Goal: Task Accomplishment & Management: Complete application form

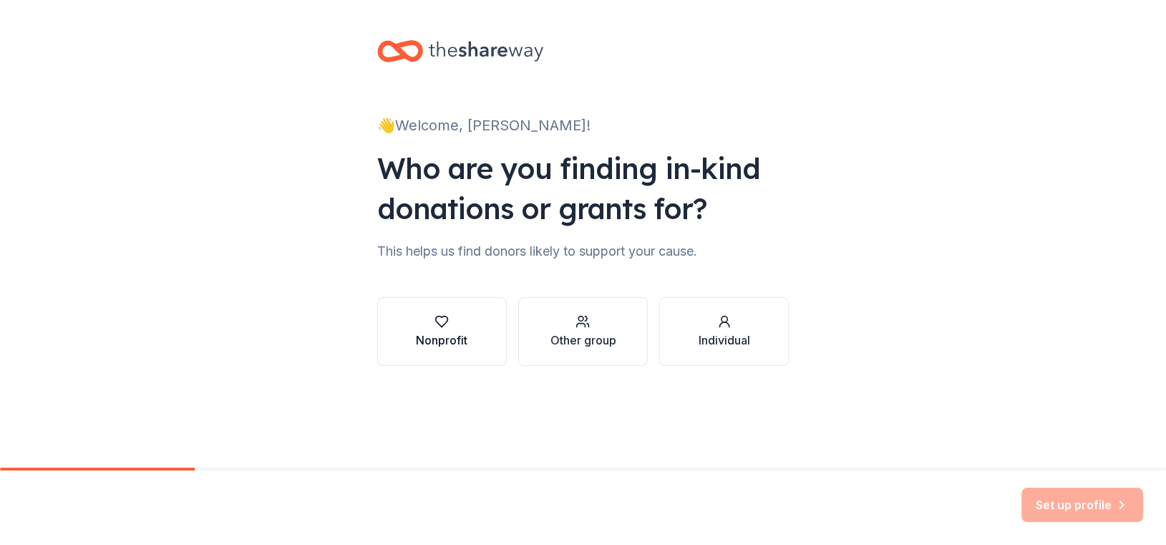
click at [437, 334] on div "Nonprofit" at bounding box center [442, 339] width 52 height 17
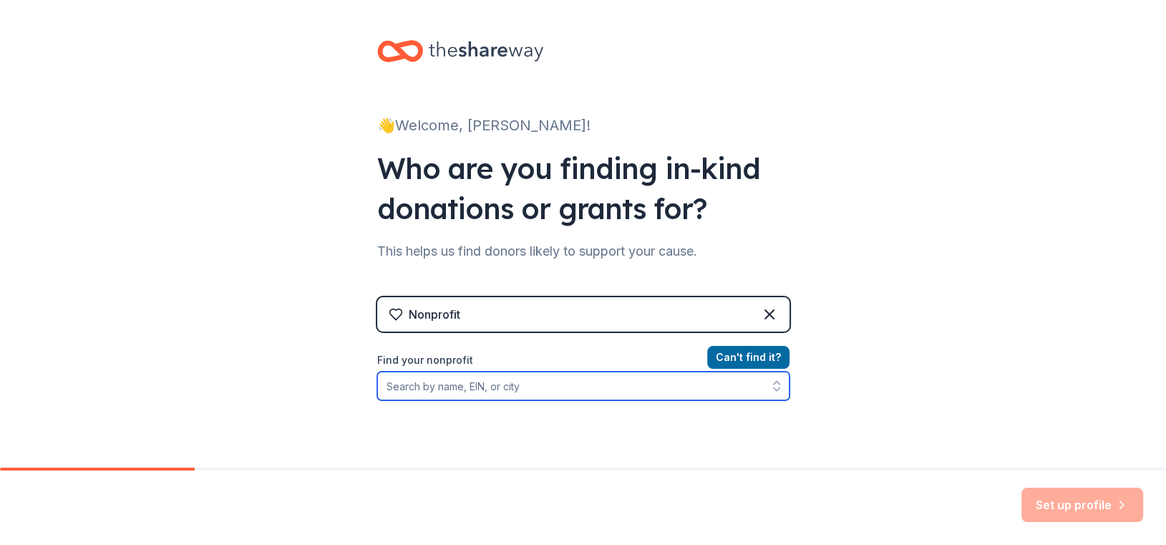
click at [457, 382] on input "Find your nonprofit" at bounding box center [583, 385] width 412 height 29
click at [453, 383] on input "Find your nonprofit" at bounding box center [583, 385] width 412 height 29
paste input "[US_EMPLOYER_IDENTIFICATION_NUMBER]"
type input "[US_EMPLOYER_IDENTIFICATION_NUMBER]"
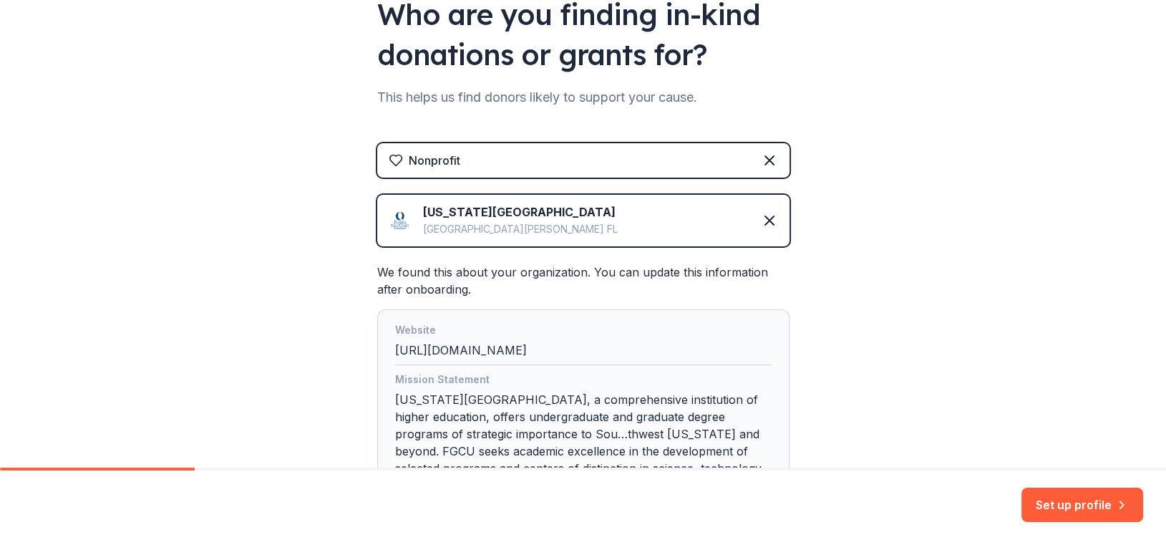
scroll to position [72, 0]
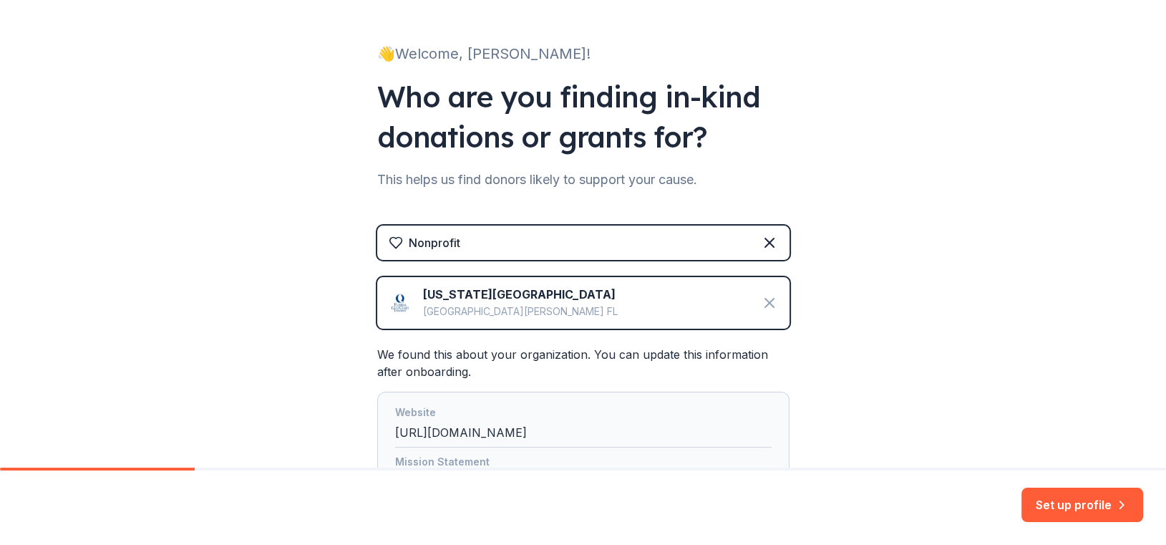
click at [765, 303] on icon at bounding box center [769, 302] width 9 height 9
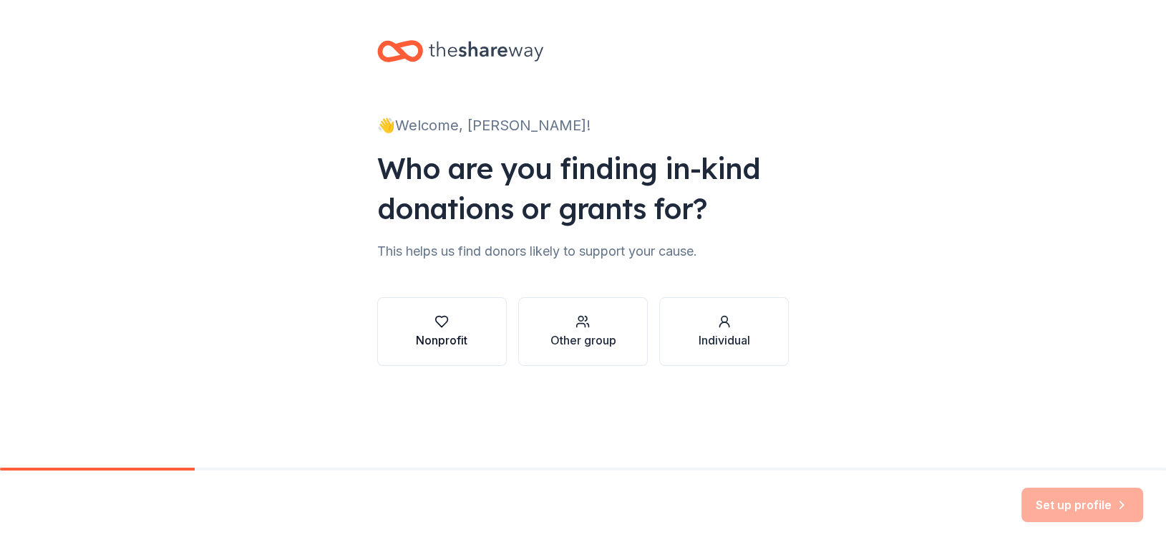
scroll to position [0, 0]
click at [586, 339] on div "Other group" at bounding box center [583, 339] width 66 height 17
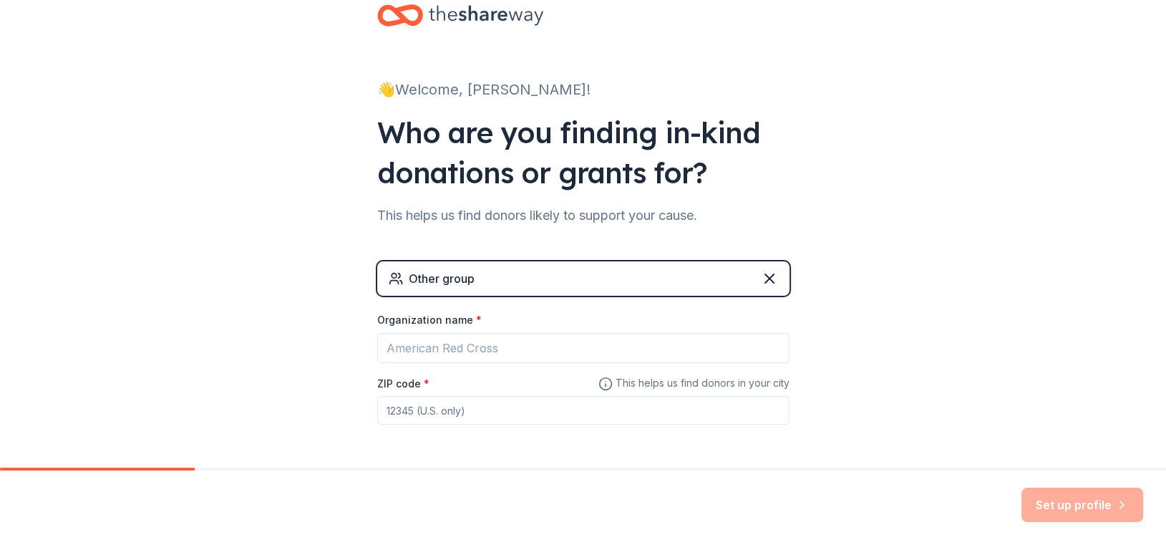
scroll to position [72, 0]
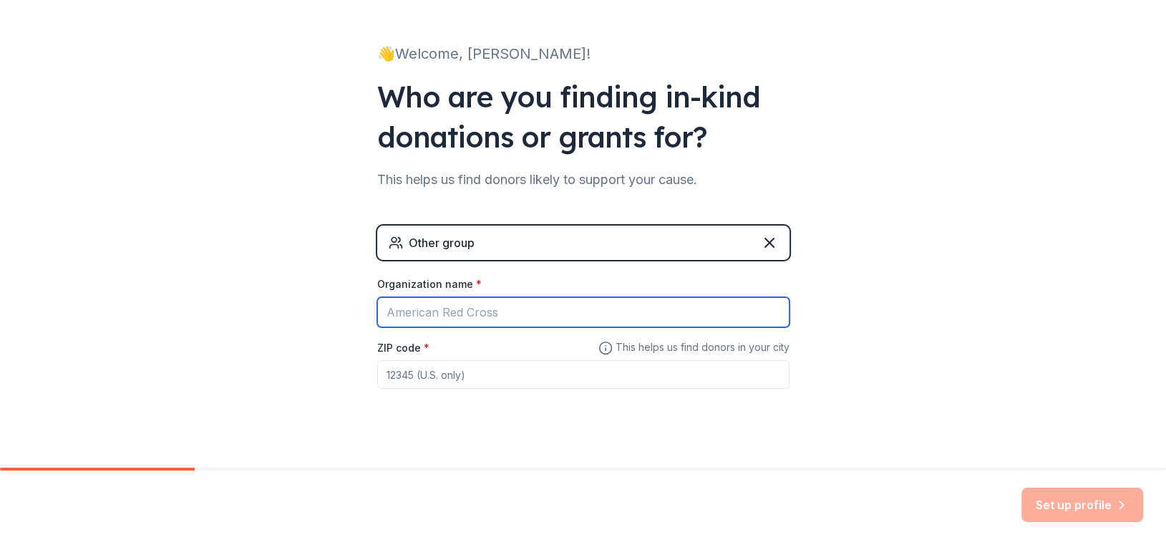
click at [512, 306] on input "Organization name *" at bounding box center [583, 312] width 412 height 30
type input "[US_STATE][GEOGRAPHIC_DATA] - College of Education"
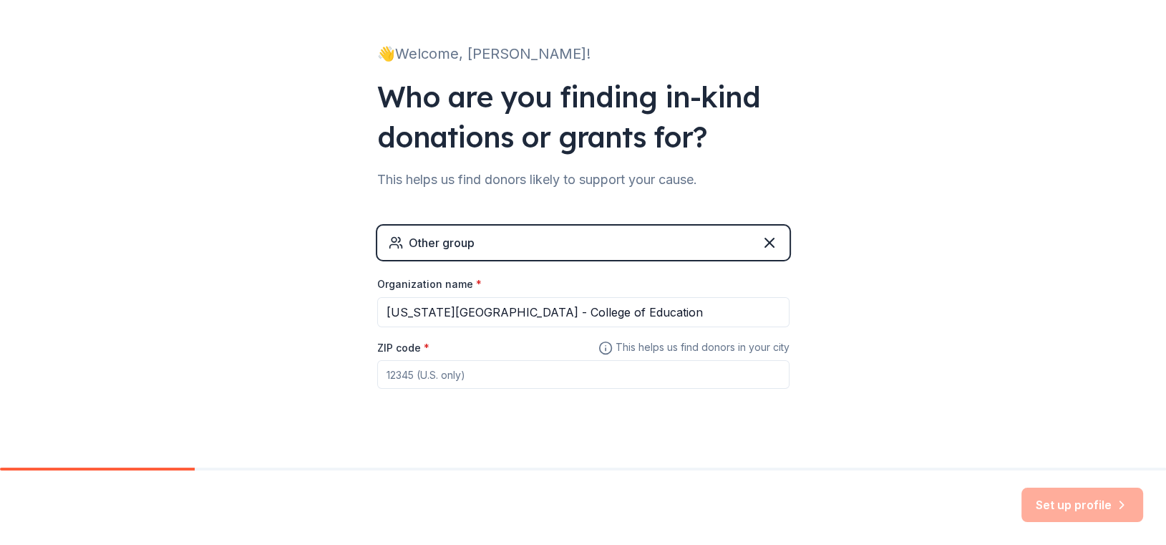
click at [415, 374] on input "ZIP code *" at bounding box center [583, 374] width 412 height 29
type input "33965"
click at [783, 410] on div "Other group Organization name * [US_STATE][GEOGRAPHIC_DATA] - College of Educat…" at bounding box center [583, 321] width 412 height 192
click at [1061, 506] on button "Set up profile" at bounding box center [1082, 504] width 122 height 34
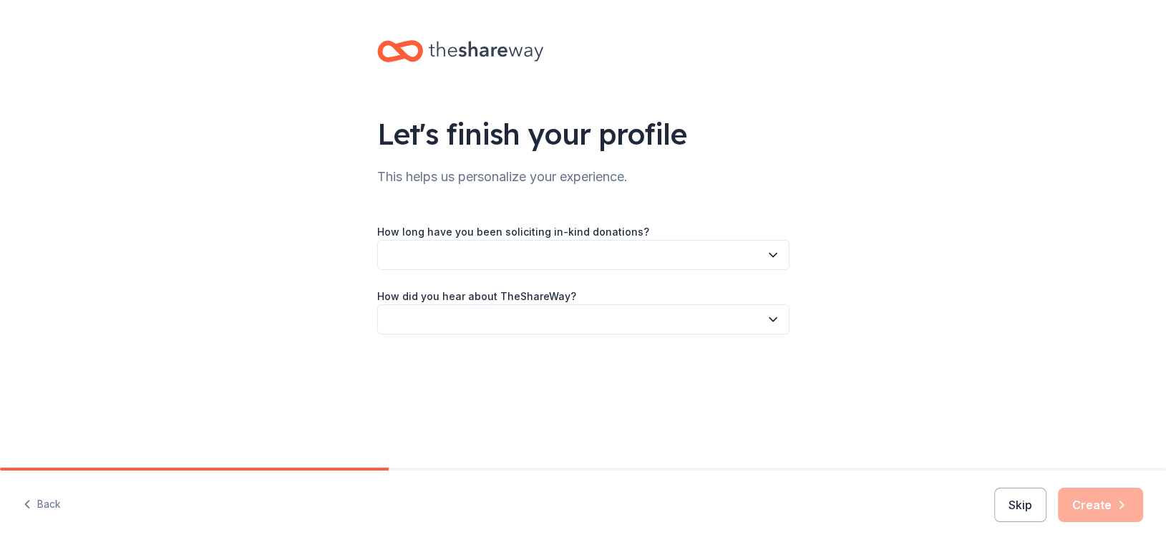
click at [485, 252] on button "button" at bounding box center [583, 255] width 412 height 30
click at [481, 288] on div "This is my first time!" at bounding box center [437, 293] width 91 height 17
click at [441, 324] on button "button" at bounding box center [583, 319] width 412 height 30
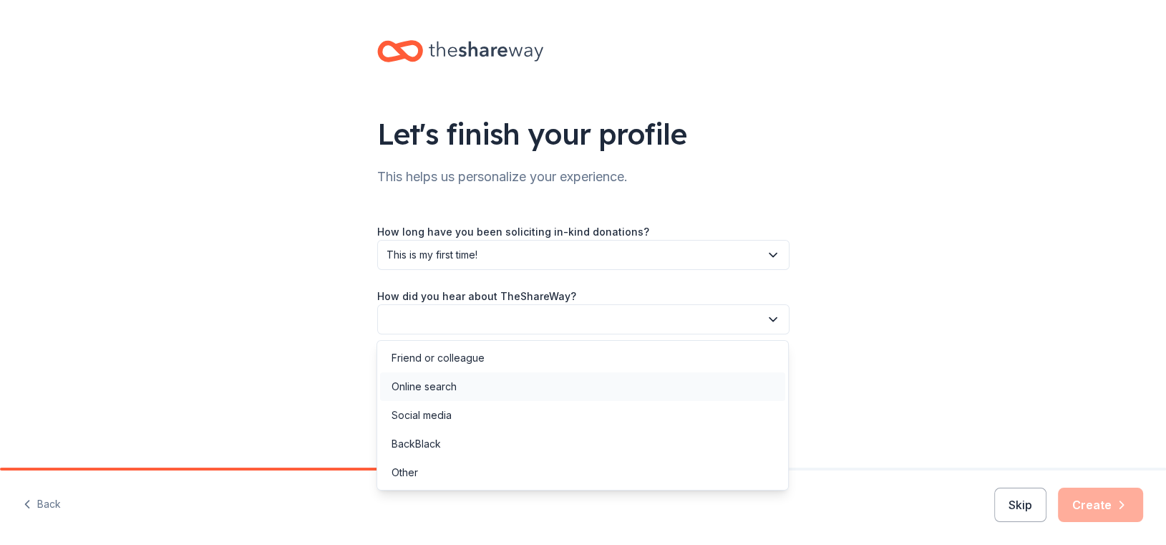
click at [552, 394] on div "Online search" at bounding box center [582, 386] width 405 height 29
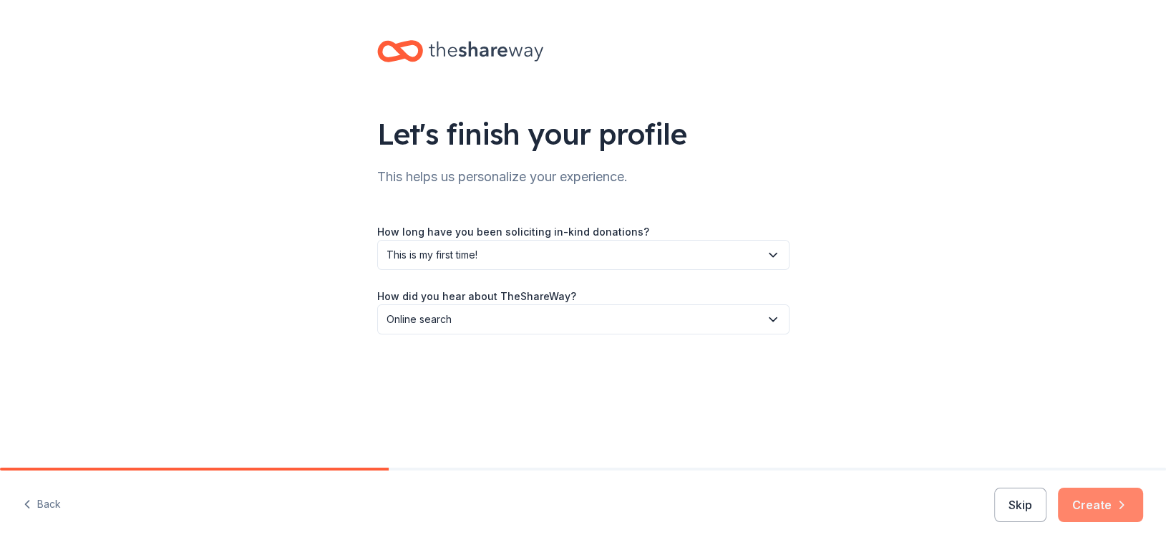
click at [1127, 510] on icon "button" at bounding box center [1121, 504] width 14 height 14
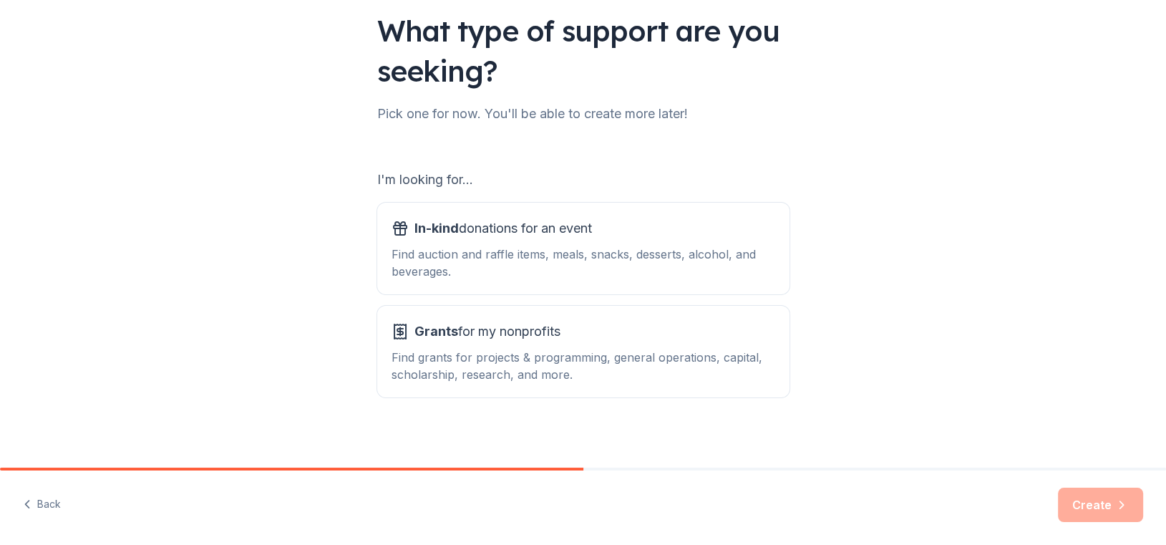
scroll to position [110, 0]
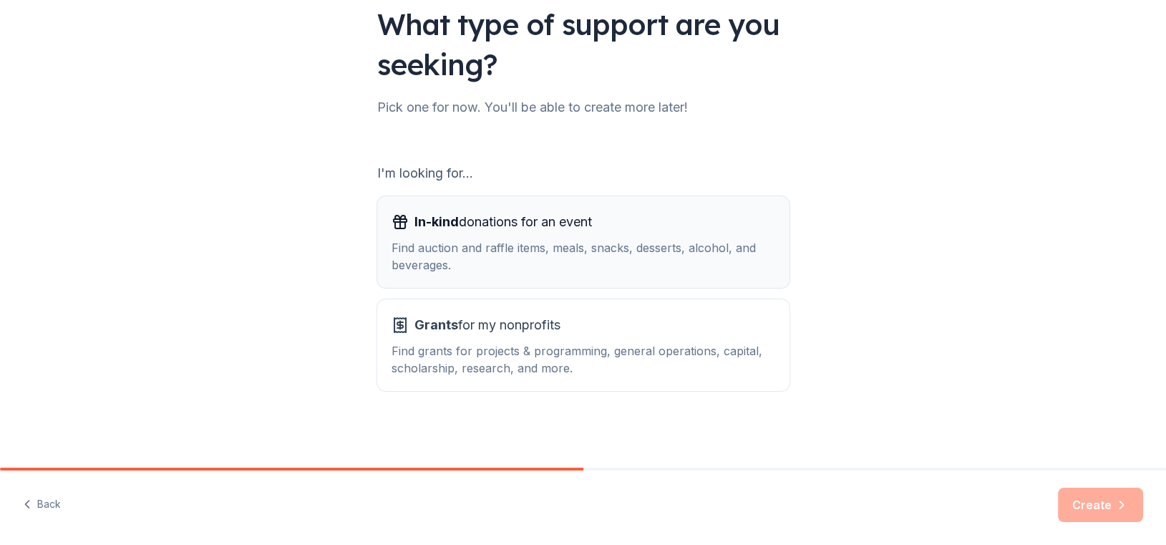
click at [533, 267] on div "Find auction and raffle items, meals, snacks, desserts, alcohol, and beverages." at bounding box center [584, 256] width 384 height 34
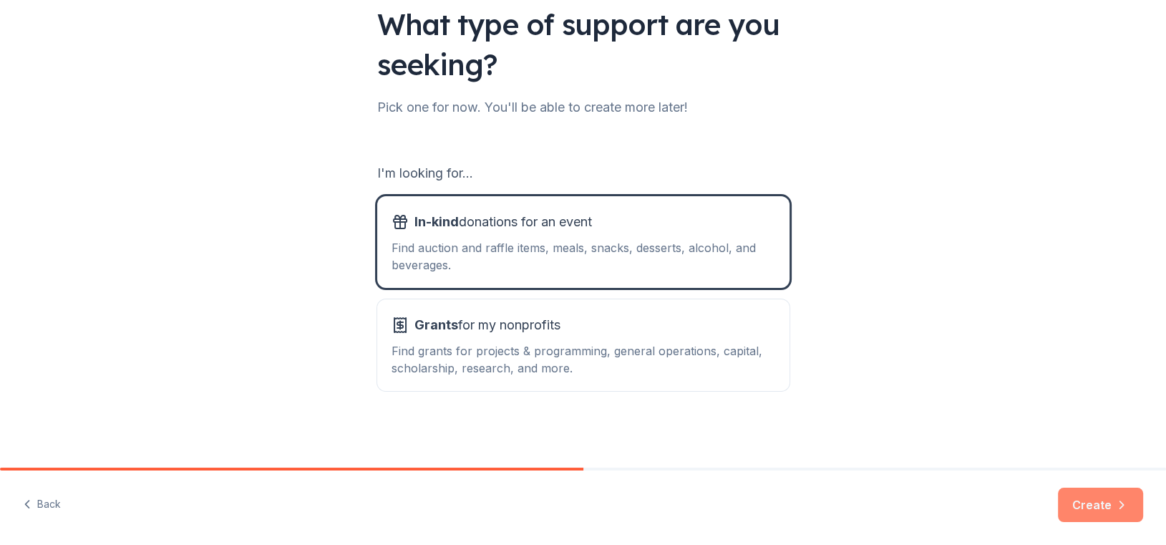
click at [1086, 513] on button "Create" at bounding box center [1100, 504] width 85 height 34
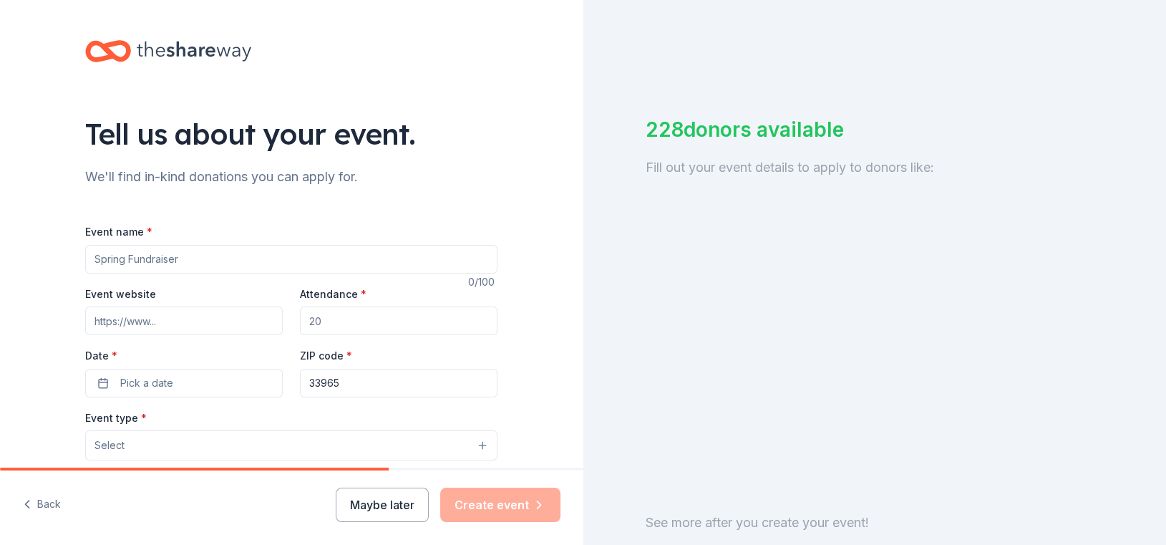
click at [167, 258] on input "Event name *" at bounding box center [291, 259] width 412 height 29
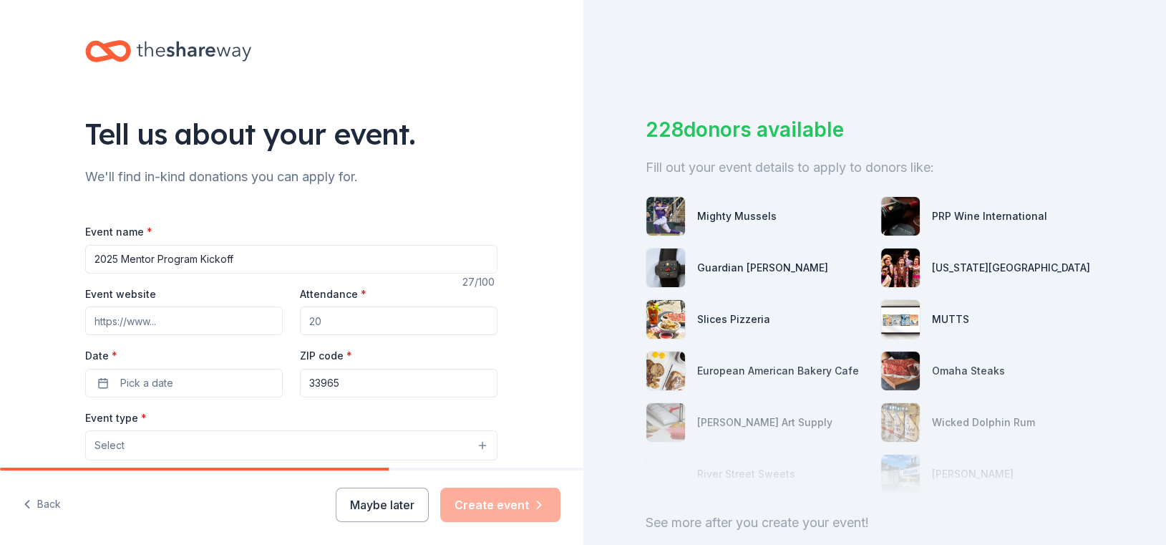
type input "2025 Mentor Program Kickoff"
click at [141, 329] on input "Event website" at bounding box center [184, 320] width 198 height 29
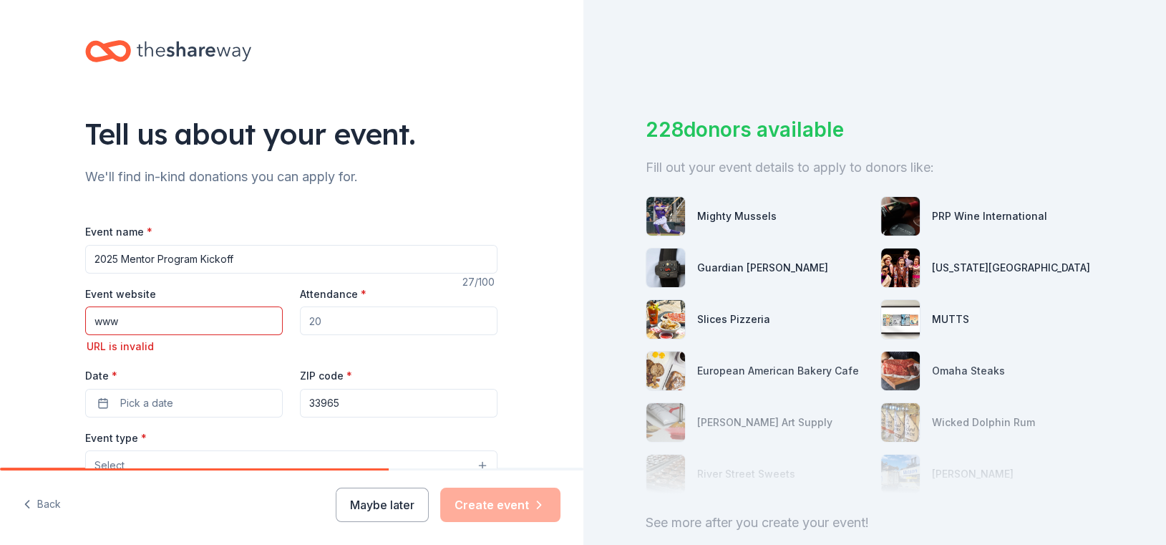
click at [256, 319] on input "www" at bounding box center [184, 320] width 198 height 29
paste input "[URL][DOMAIN_NAME][PERSON_NAME]"
type input "[URL][DOMAIN_NAME][PERSON_NAME]"
click at [394, 326] on input "Attendance *" at bounding box center [399, 320] width 198 height 29
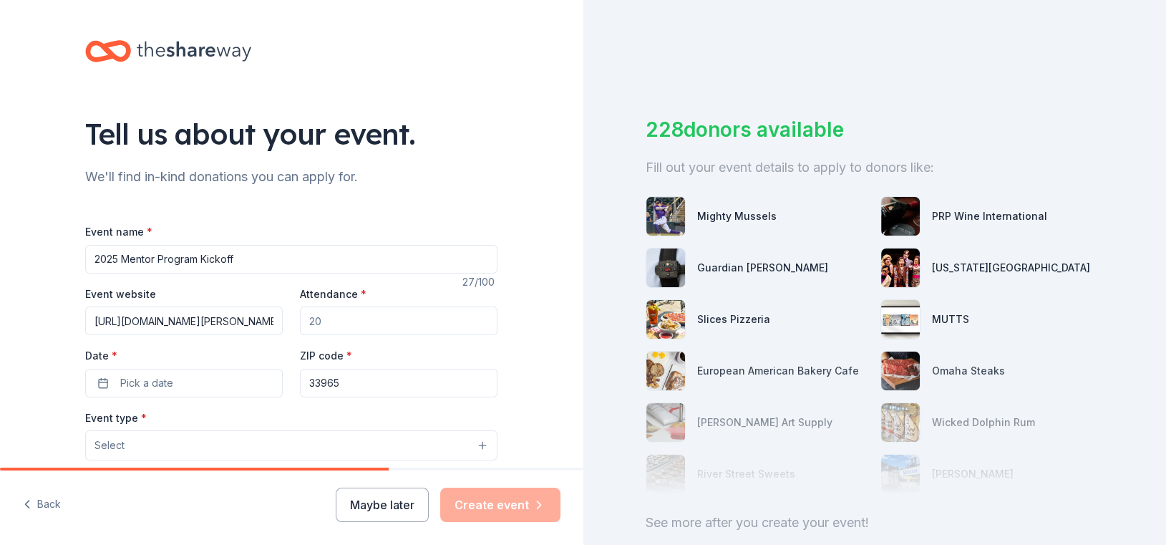
click at [394, 326] on input "Attendance *" at bounding box center [399, 320] width 198 height 29
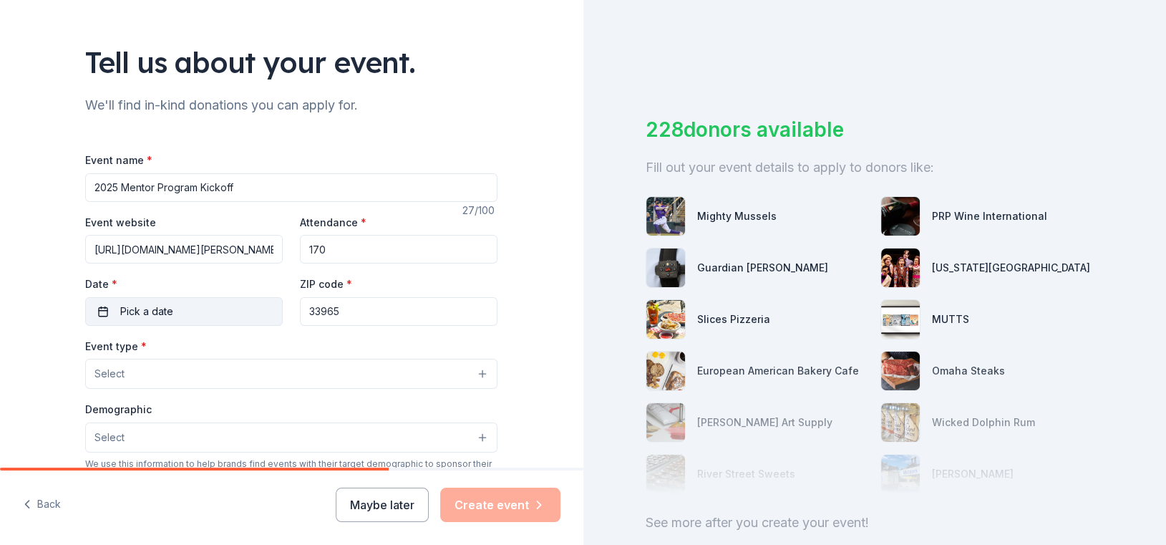
type input "170"
click at [178, 306] on button "Pick a date" at bounding box center [184, 311] width 198 height 29
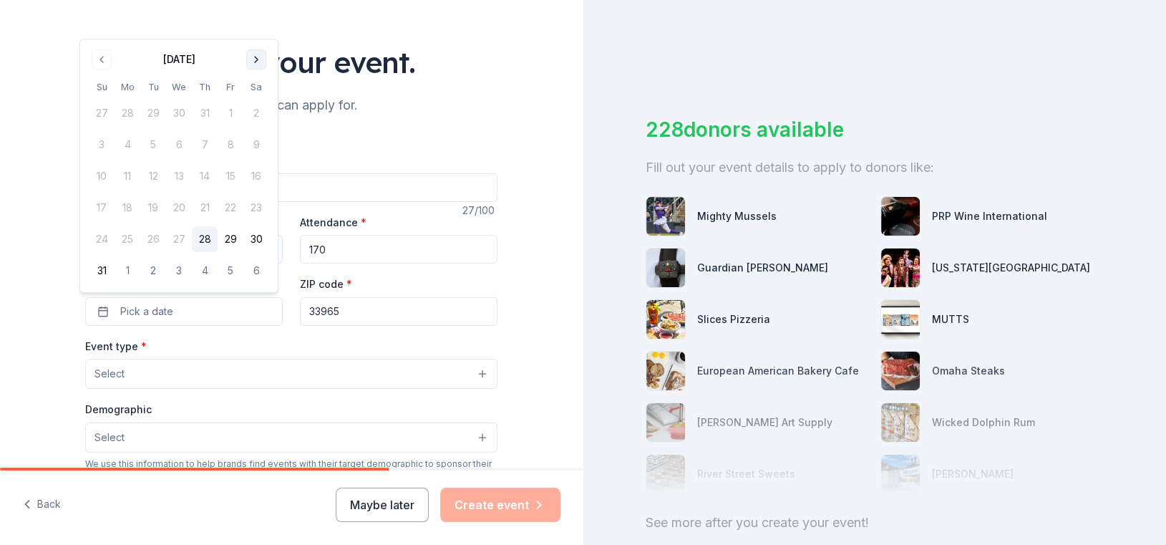
click at [261, 62] on button "Go to next month" at bounding box center [256, 59] width 20 height 20
click at [261, 62] on div "Tell us about your event." at bounding box center [291, 62] width 412 height 40
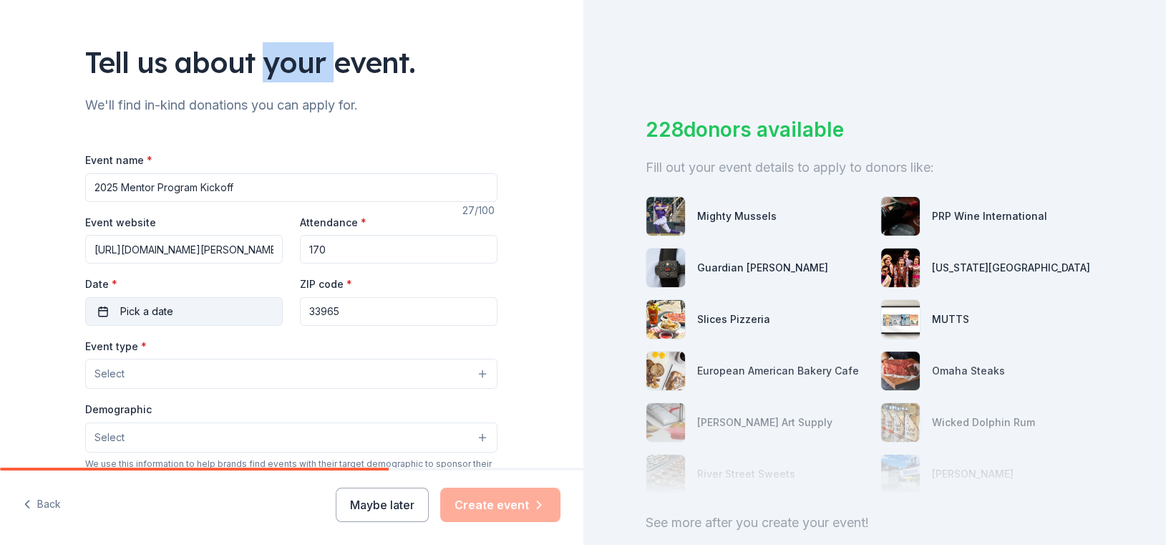
click at [131, 311] on span "Pick a date" at bounding box center [146, 311] width 53 height 17
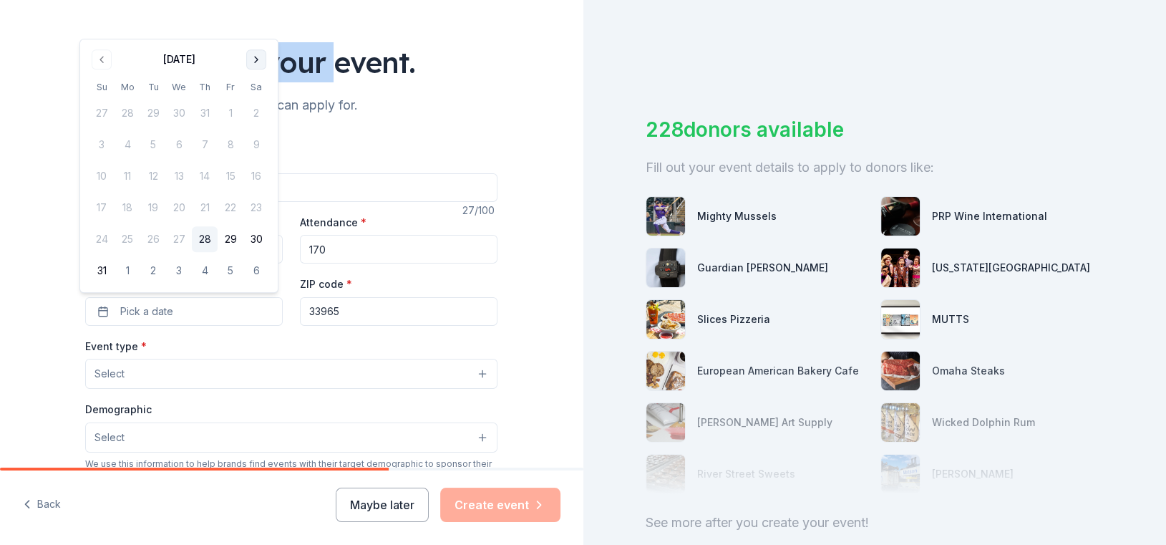
click at [253, 60] on button "Go to next month" at bounding box center [256, 59] width 20 height 20
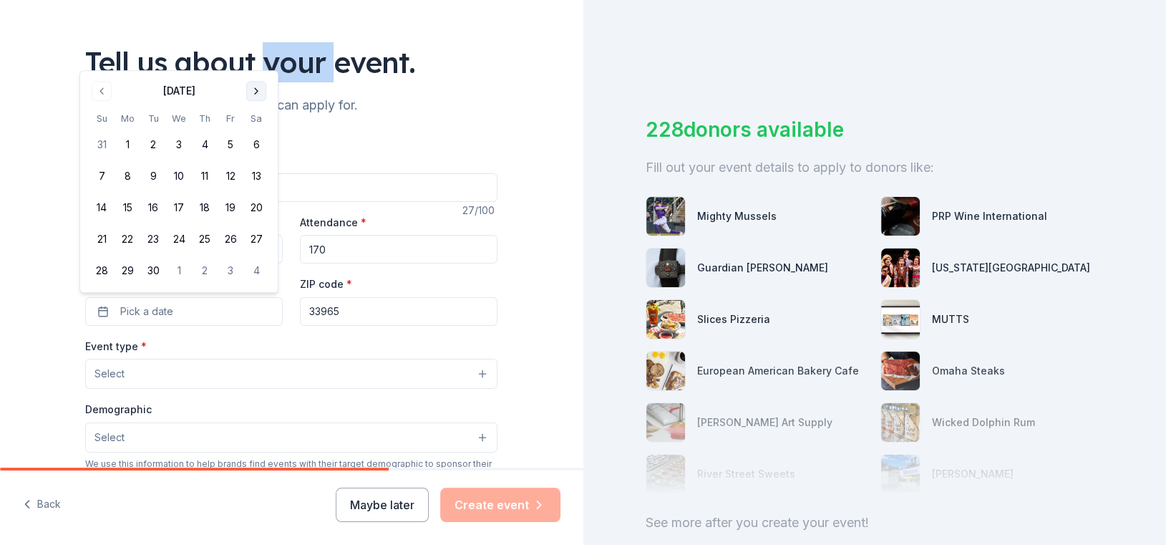
click at [260, 94] on button "Go to next month" at bounding box center [256, 91] width 20 height 20
click at [106, 60] on button "Go to previous month" at bounding box center [102, 59] width 20 height 20
click at [231, 238] on button "24" at bounding box center [231, 239] width 26 height 26
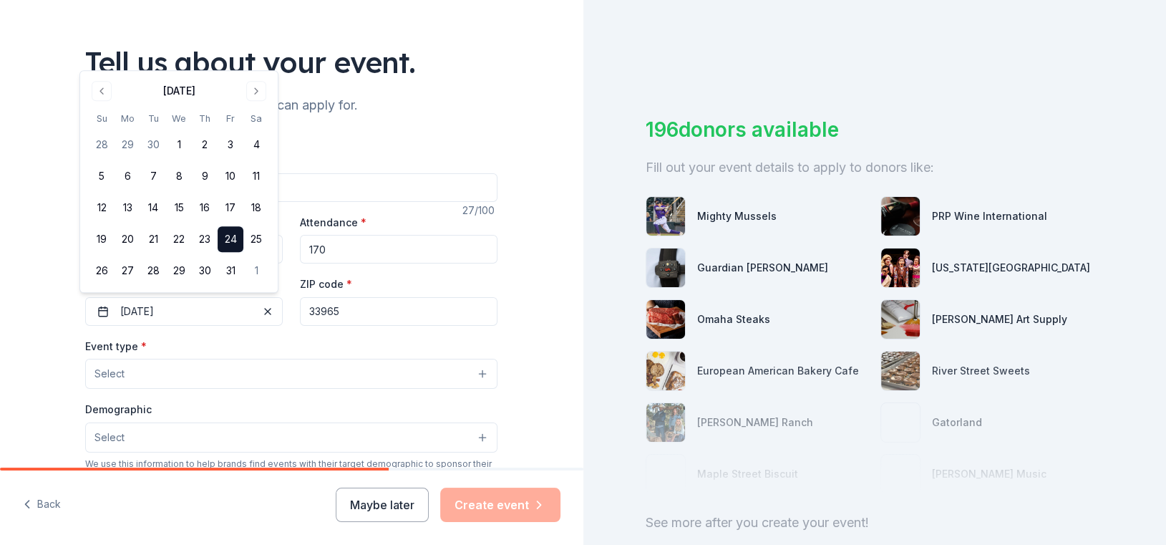
click at [355, 344] on div "Event type * Select" at bounding box center [291, 363] width 412 height 52
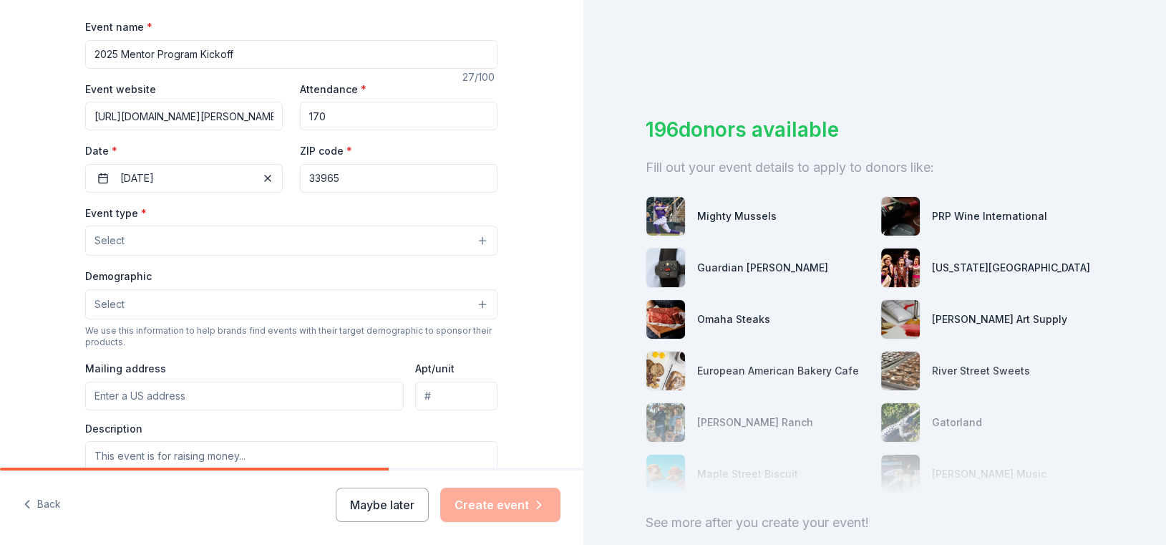
scroll to position [215, 0]
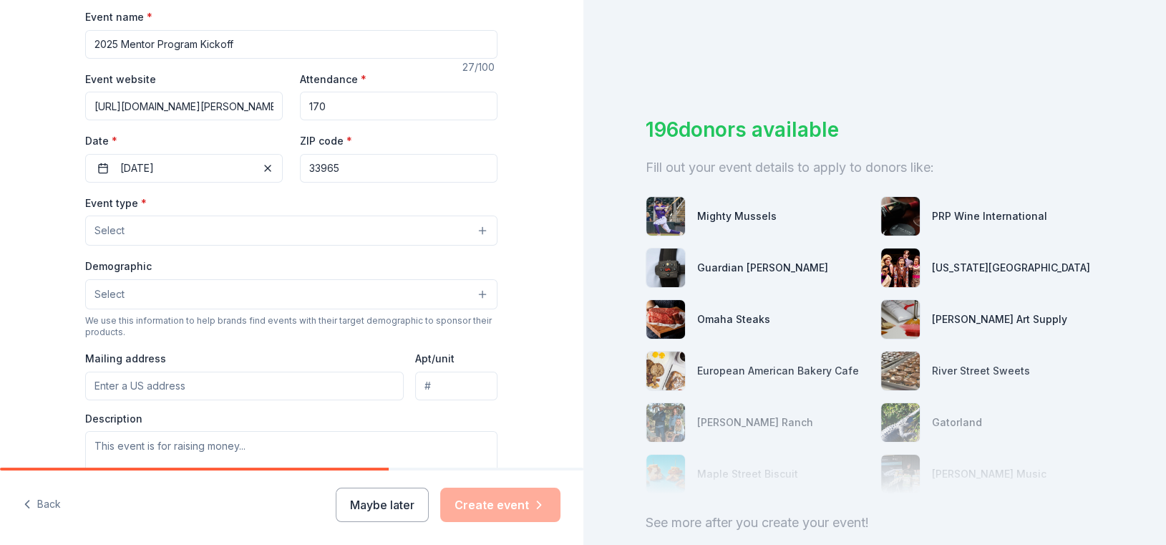
click at [160, 230] on button "Select" at bounding box center [291, 230] width 412 height 30
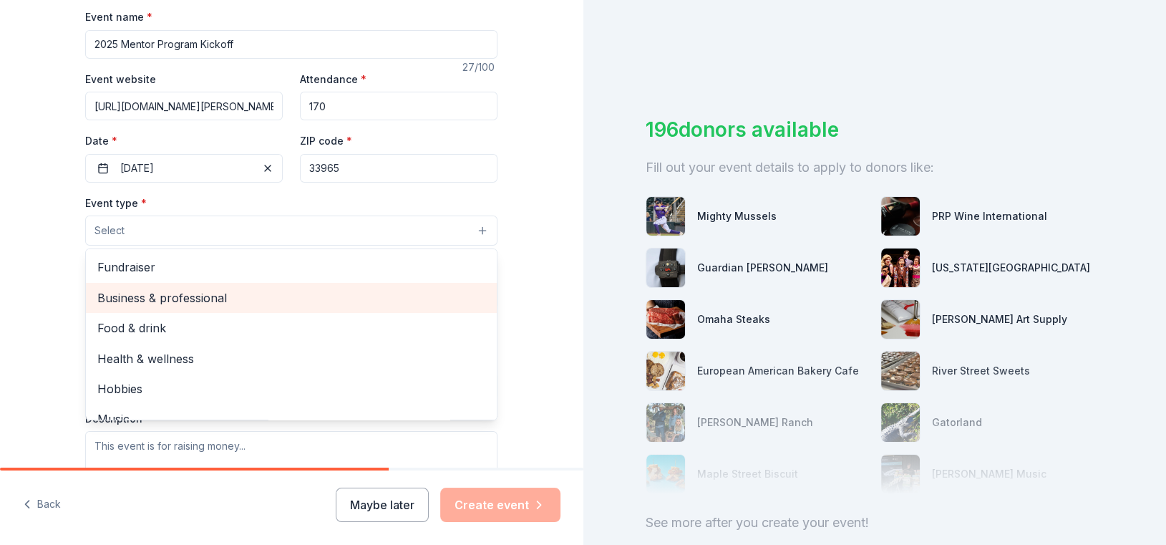
click at [260, 306] on div "Business & professional" at bounding box center [291, 298] width 411 height 30
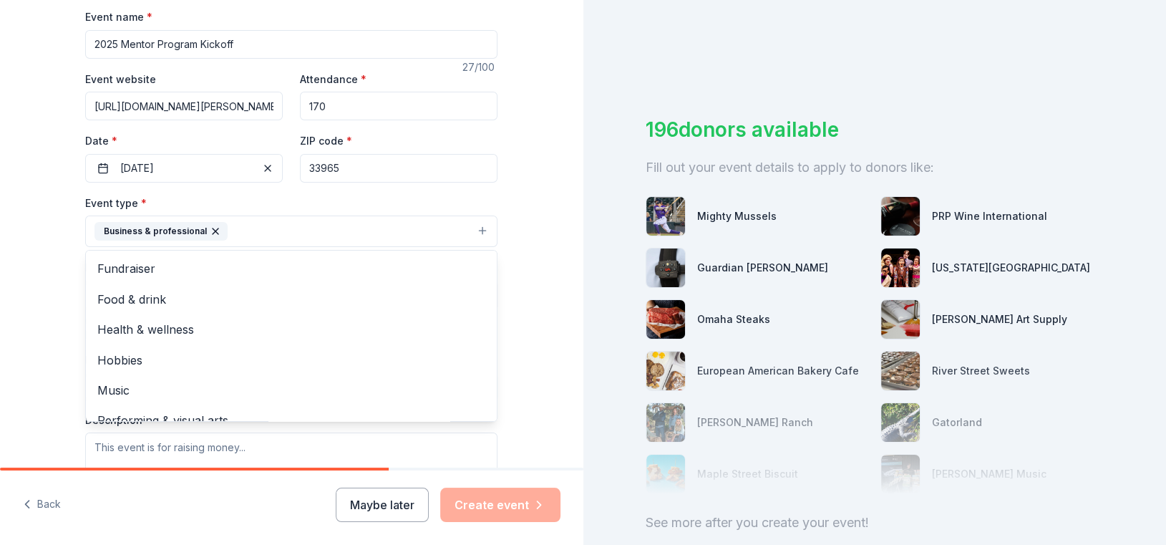
click at [43, 300] on div "Tell us about your event. We'll find in-kind donations you can apply for. Event…" at bounding box center [291, 262] width 583 height 954
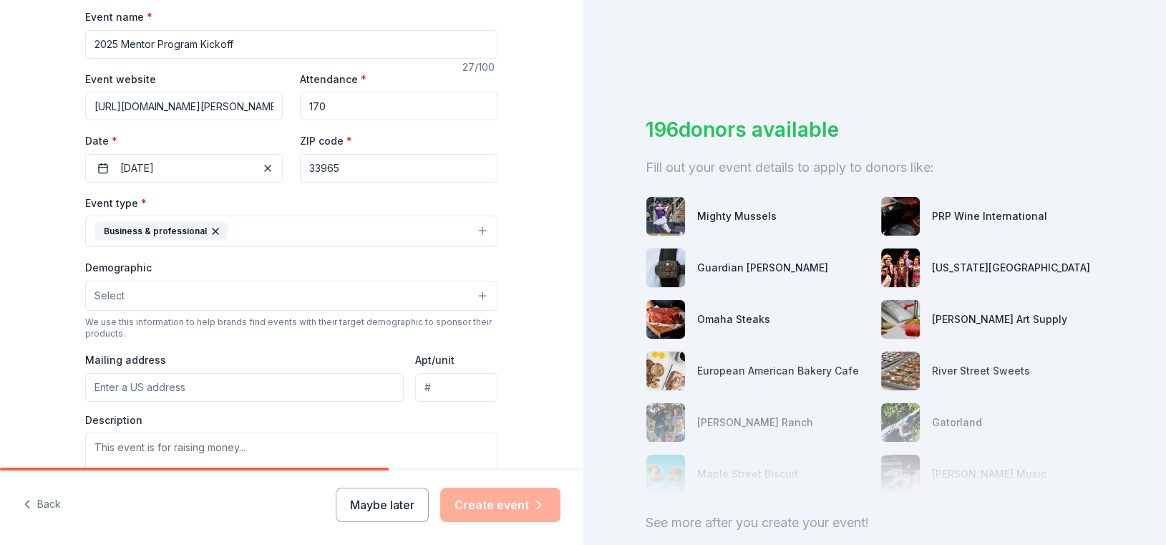
click at [311, 238] on button "Business & professional" at bounding box center [291, 230] width 412 height 31
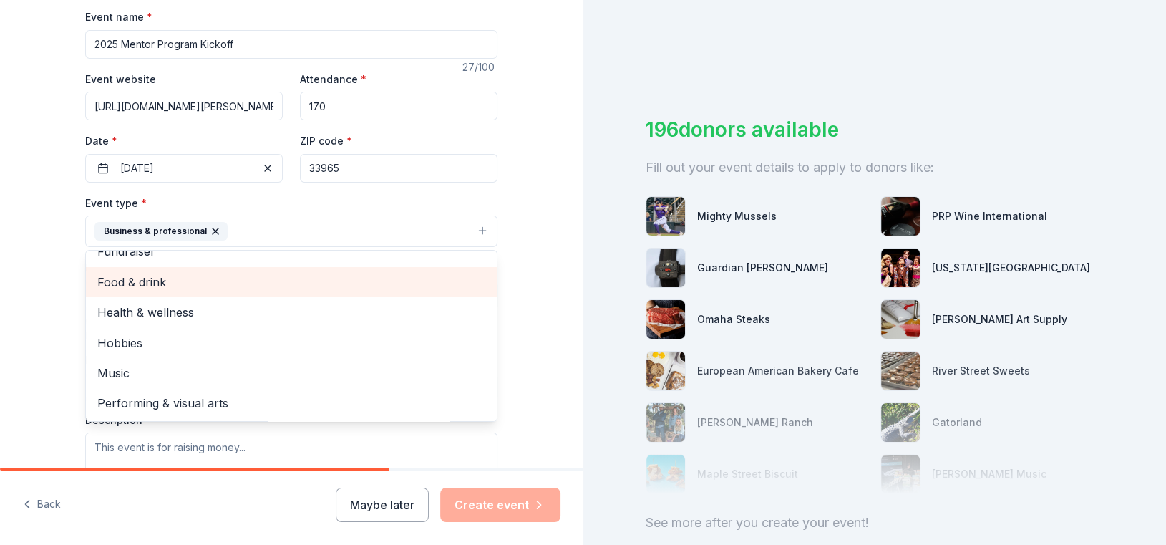
scroll to position [0, 0]
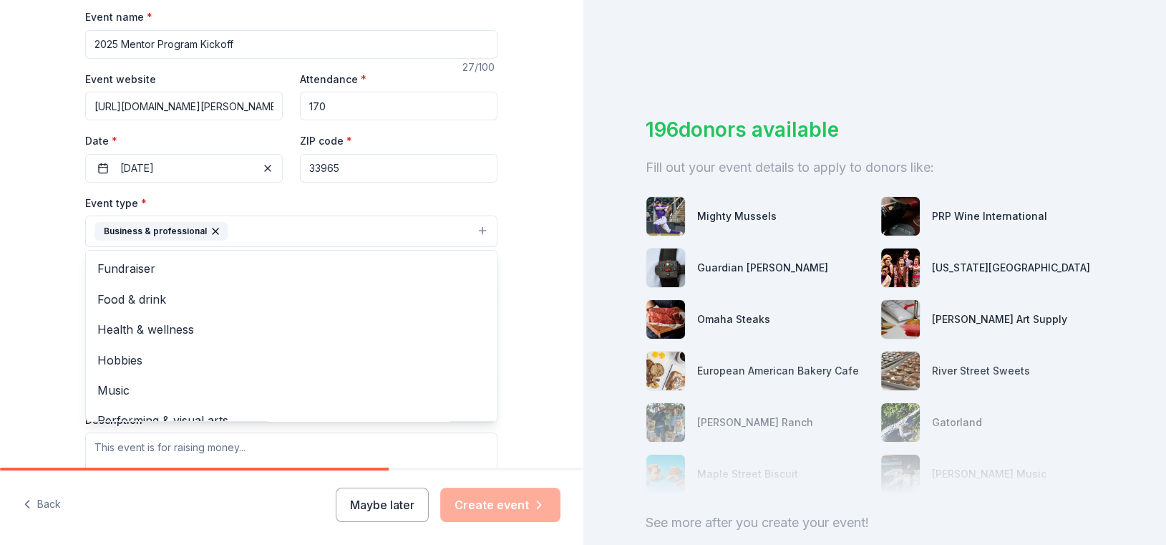
click at [38, 298] on div "Tell us about your event. We'll find in-kind donations you can apply for. Event…" at bounding box center [291, 262] width 583 height 954
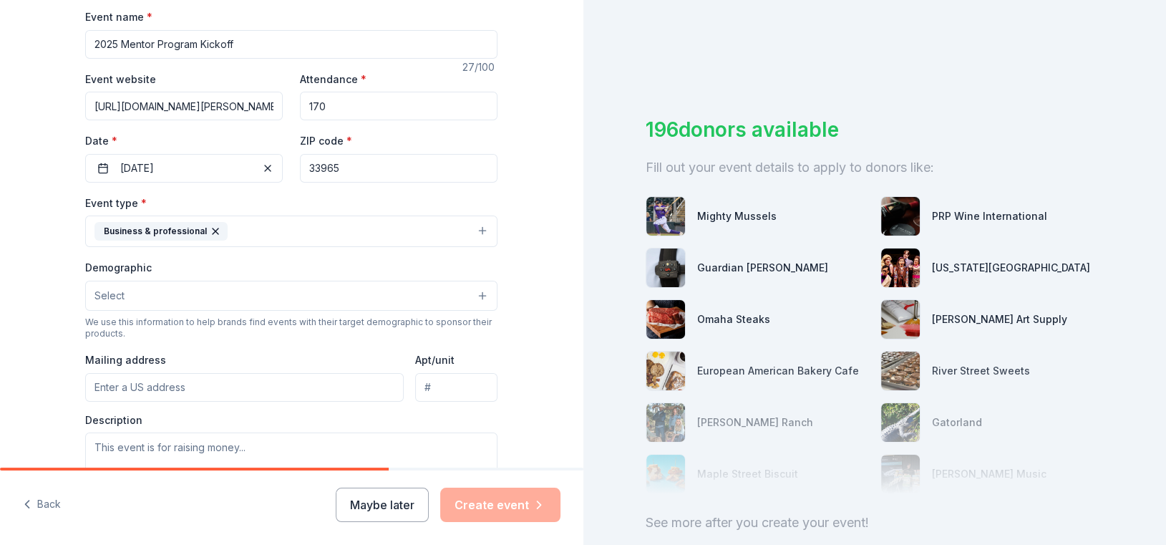
click at [158, 297] on button "Select" at bounding box center [291, 296] width 412 height 30
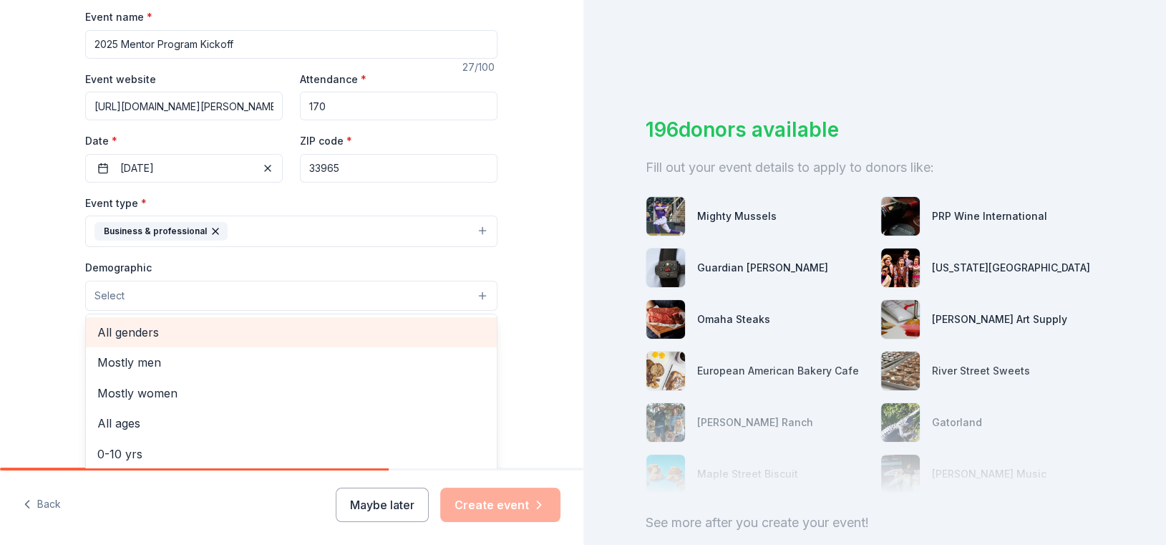
click at [97, 326] on span "All genders" at bounding box center [291, 332] width 388 height 19
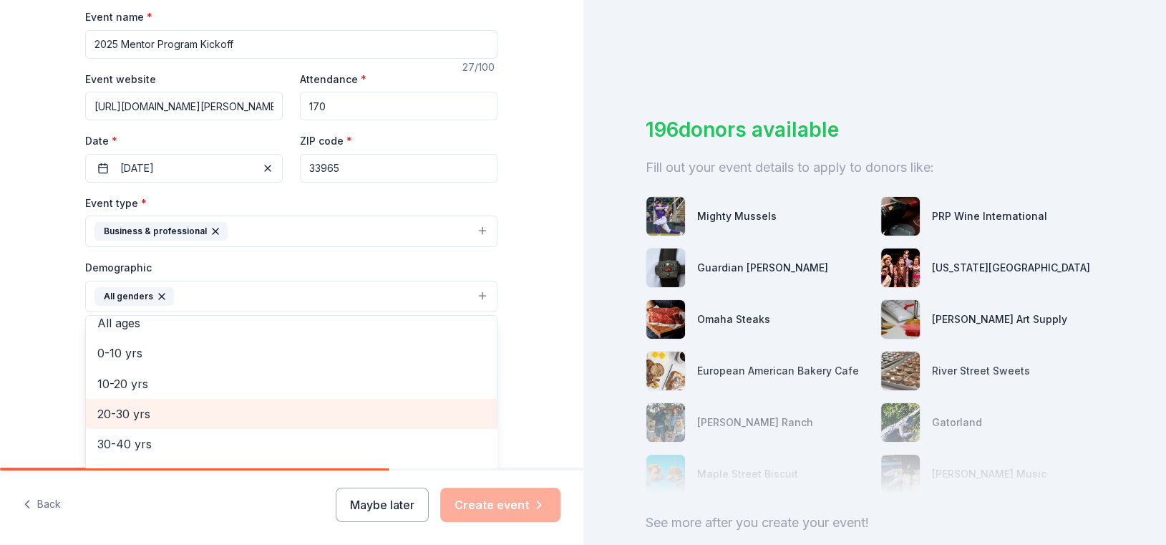
scroll to position [72, 0]
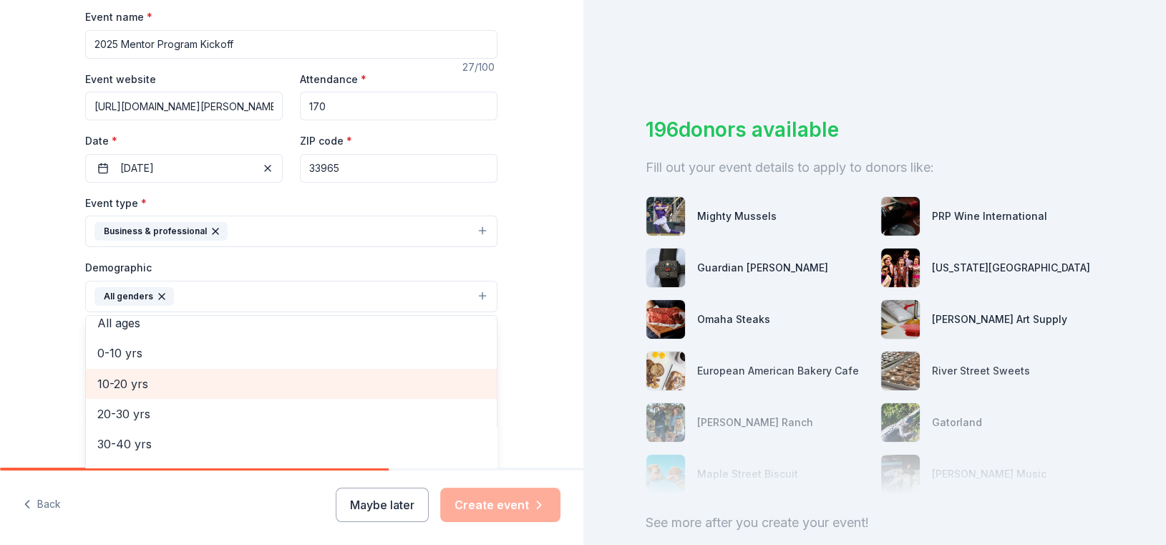
click at [188, 387] on span "10-20 yrs" at bounding box center [291, 383] width 388 height 19
click at [191, 383] on span "20-30 yrs" at bounding box center [291, 383] width 388 height 19
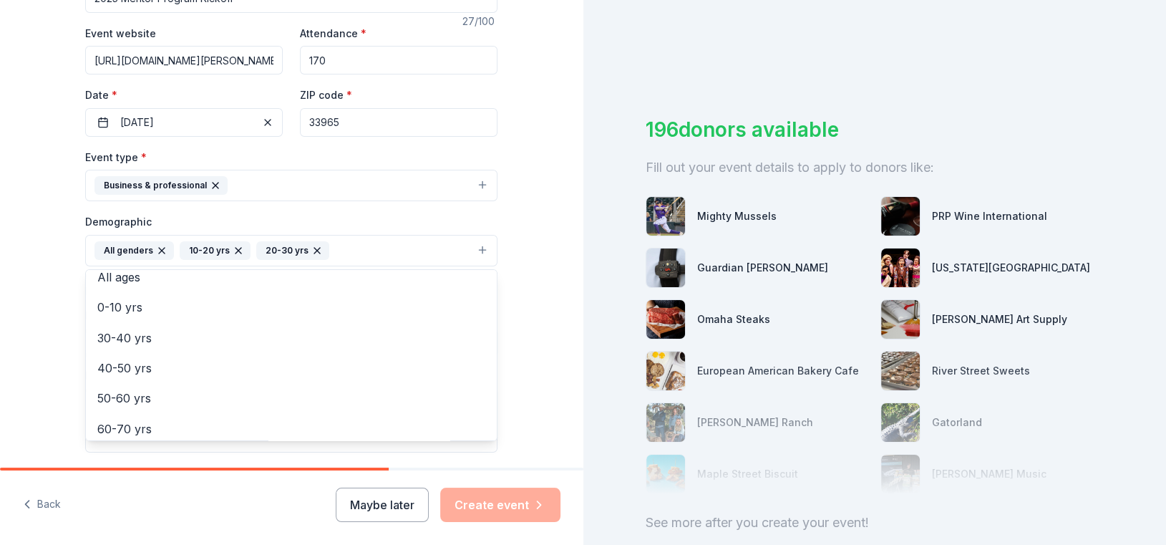
scroll to position [286, 0]
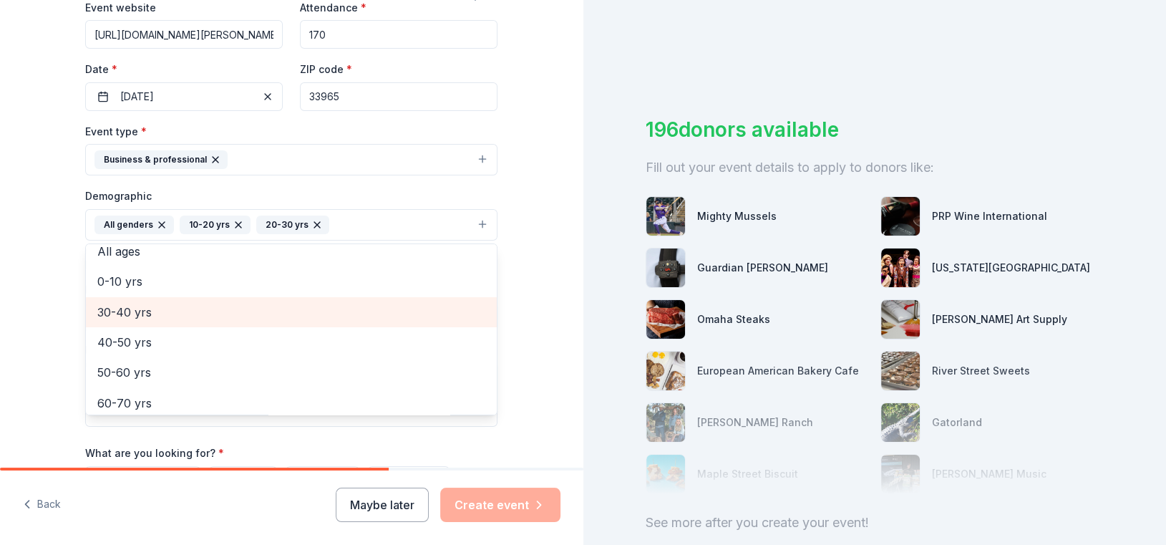
click at [164, 316] on span "30-40 yrs" at bounding box center [291, 312] width 388 height 19
click at [164, 316] on span "40-50 yrs" at bounding box center [291, 312] width 388 height 19
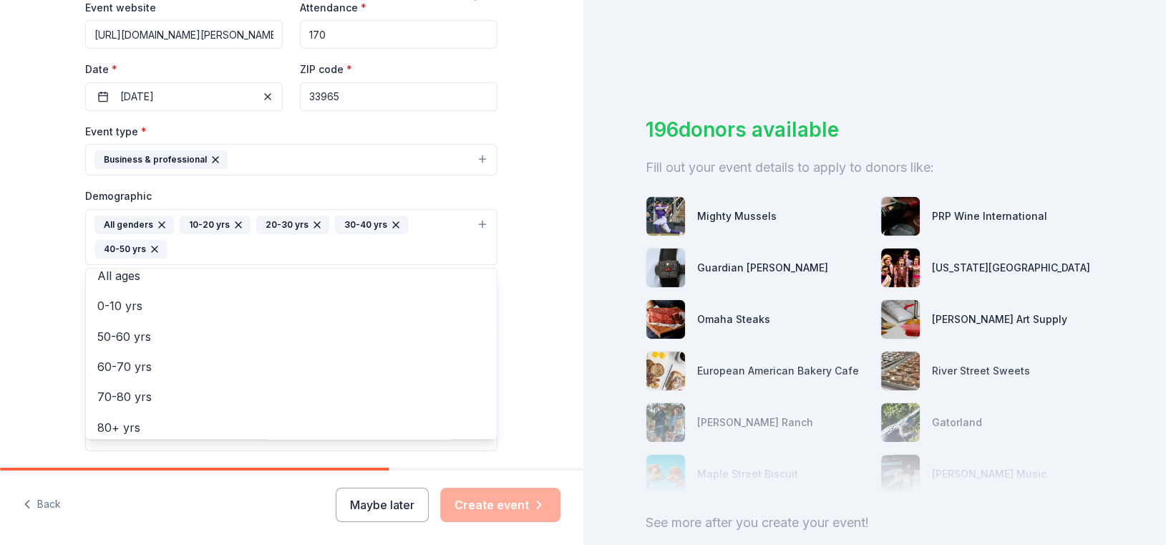
click at [24, 321] on div "Tell us about your event. We'll find in-kind donations you can apply for. Event…" at bounding box center [291, 204] width 583 height 980
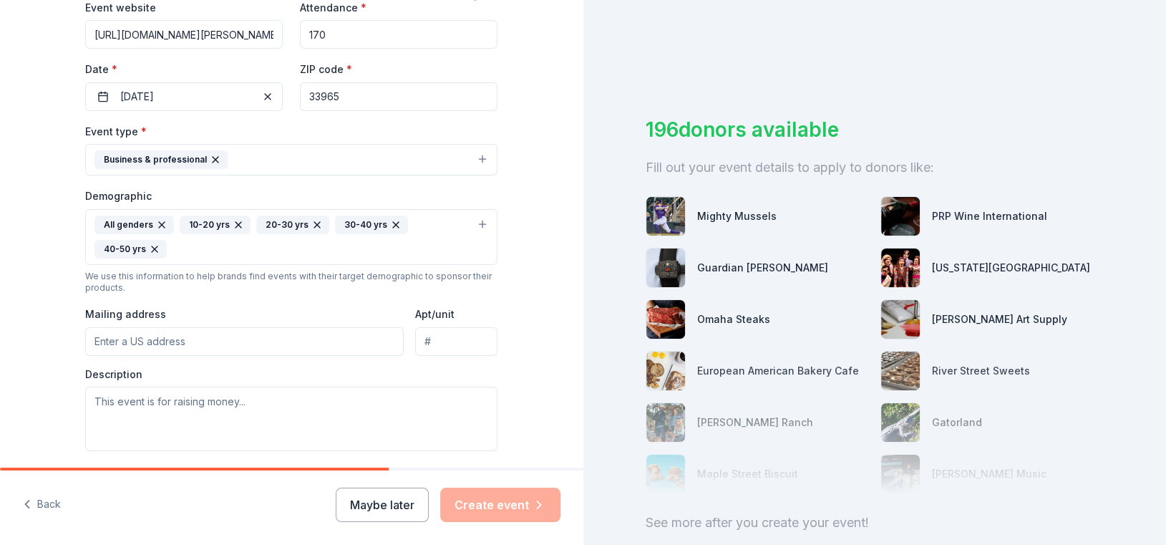
click at [108, 340] on input "Mailing address" at bounding box center [244, 341] width 319 height 29
type input "[STREET_ADDRESS]"
click at [202, 411] on textarea at bounding box center [291, 419] width 412 height 64
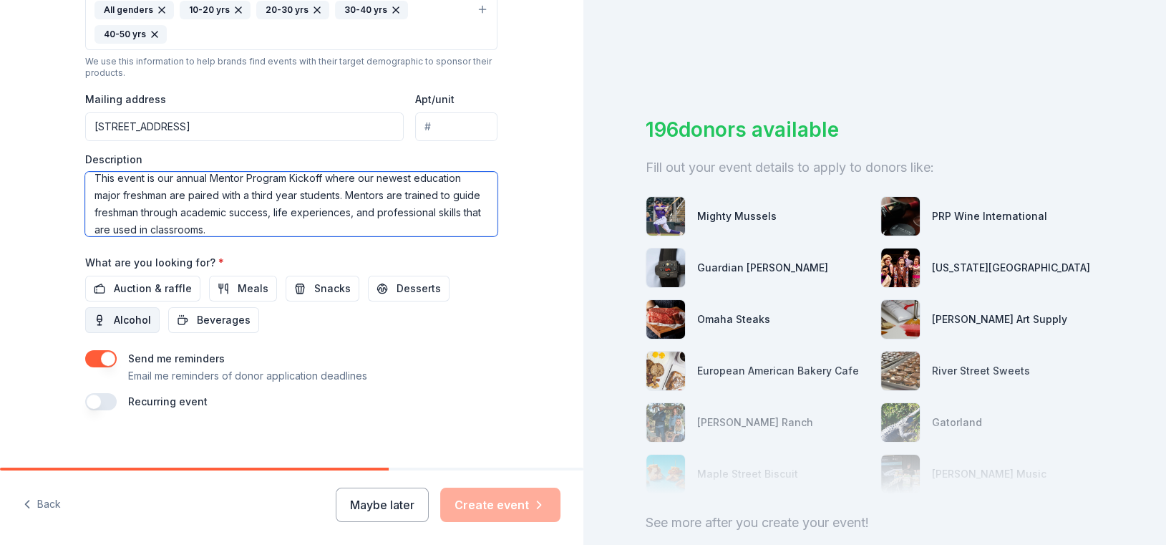
scroll to position [508, 0]
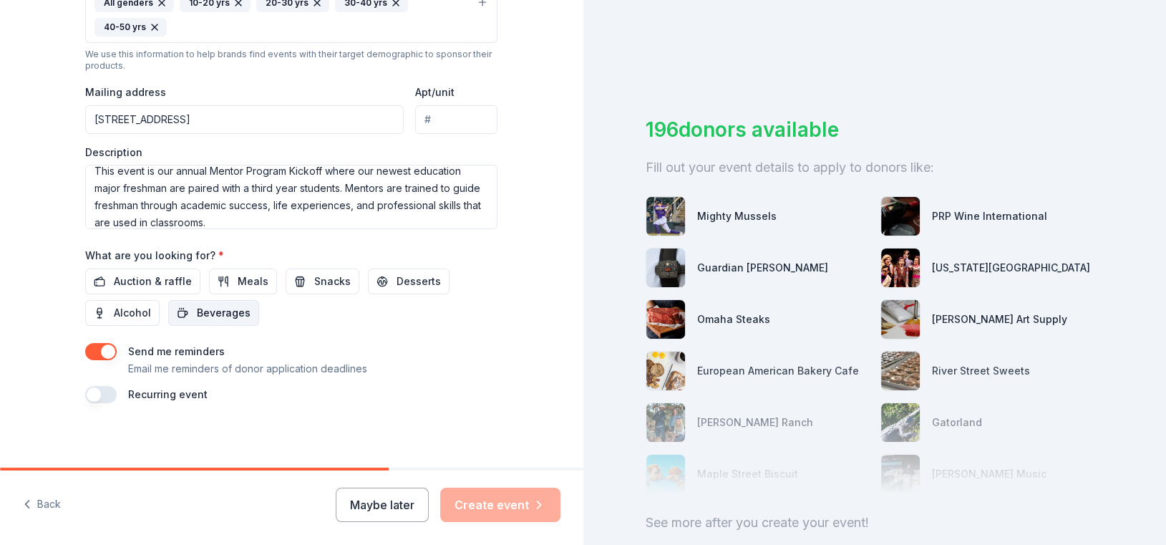
click at [235, 306] on span "Beverages" at bounding box center [224, 312] width 54 height 17
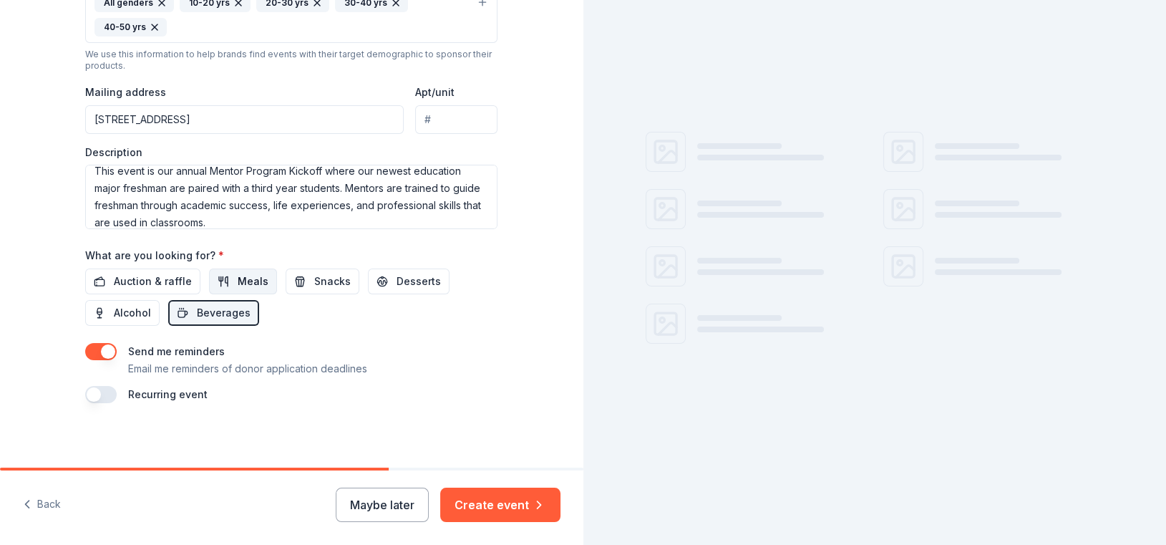
click at [238, 280] on span "Meals" at bounding box center [253, 281] width 31 height 17
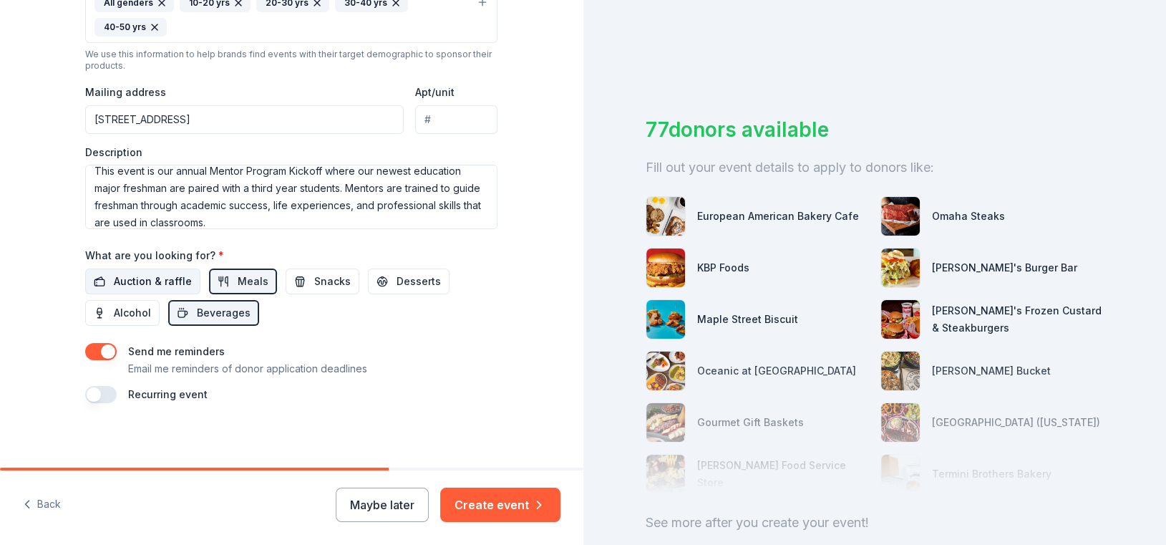
click at [105, 279] on button "Auction & raffle" at bounding box center [142, 281] width 115 height 26
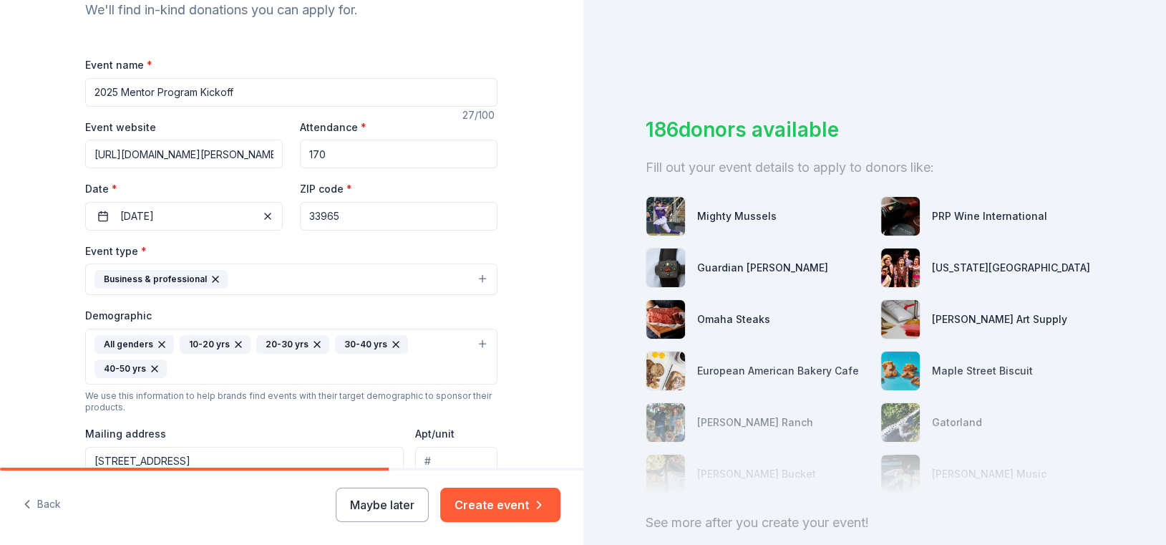
scroll to position [150, 0]
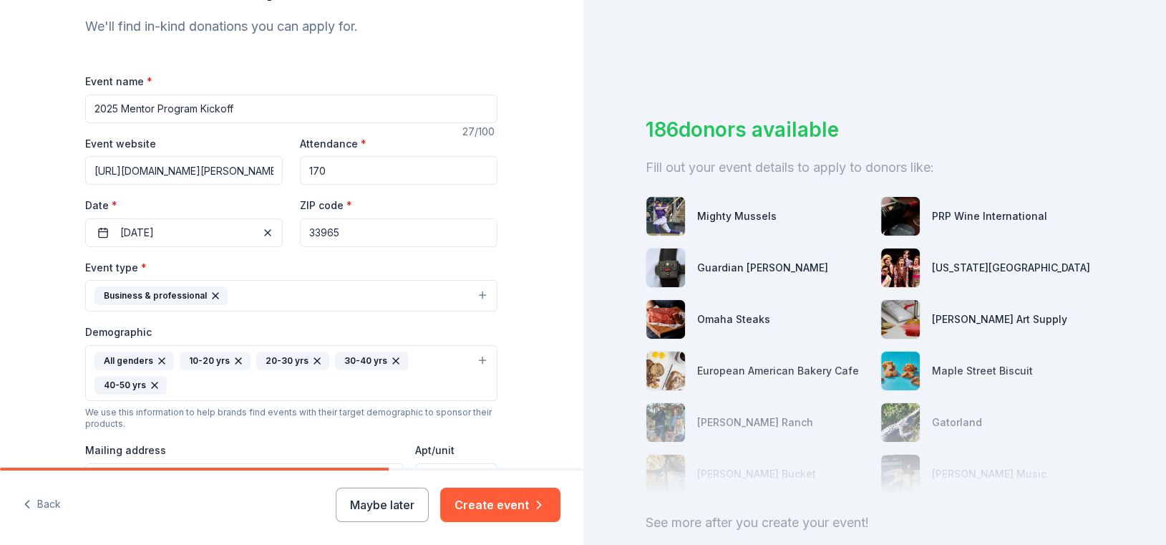
click at [276, 295] on button "Business & professional" at bounding box center [291, 295] width 412 height 31
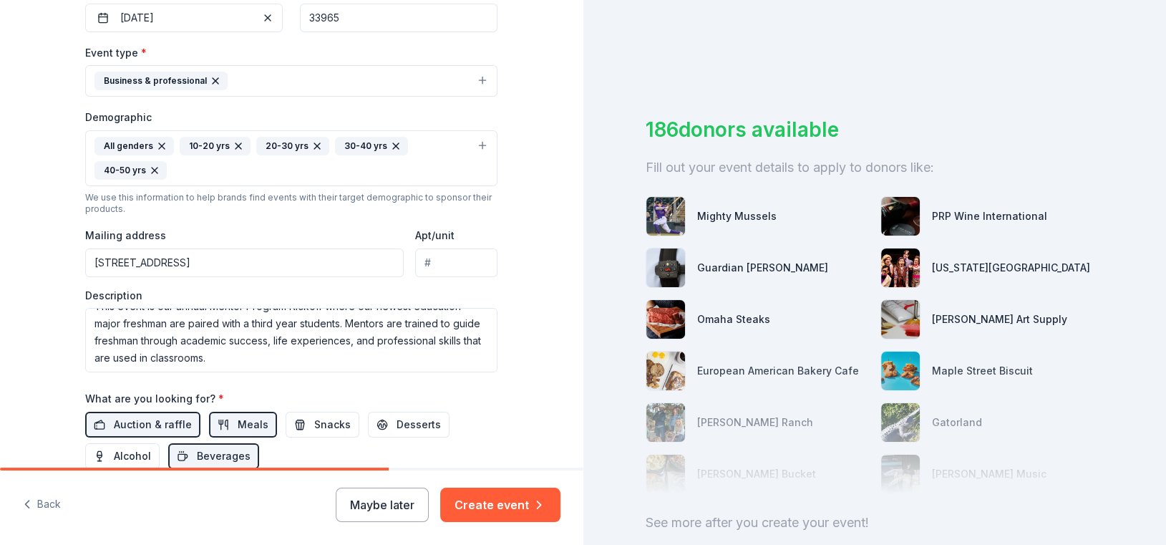
scroll to position [0, 0]
click at [242, 336] on textarea "This event is our annual Mentor Program Kickoff where our newest education majo…" at bounding box center [291, 340] width 412 height 64
click at [239, 337] on textarea "This event is our annual Mentor Program Kickoff where our newest education majo…" at bounding box center [291, 340] width 412 height 64
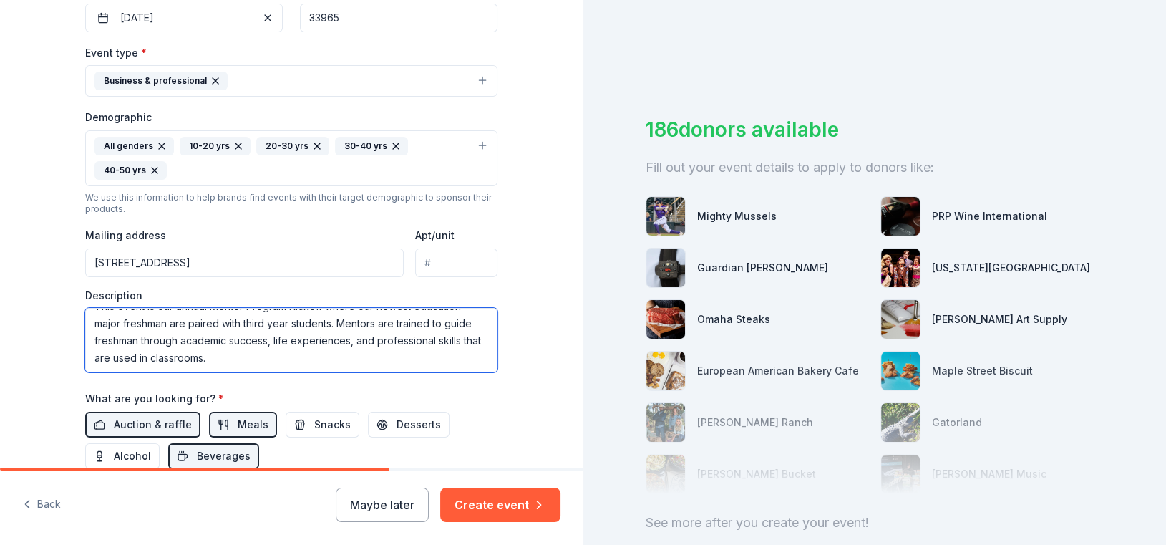
click at [190, 331] on textarea "This event is our annual Mentor Program Kickoff where our newest education majo…" at bounding box center [291, 340] width 412 height 64
click at [175, 335] on textarea "This event is our annual Mentor Program Kickoff where our newest education majo…" at bounding box center [291, 340] width 412 height 64
click at [268, 334] on textarea "This event is our annual Mentor Program Kickoff where our newest education majo…" at bounding box center [291, 340] width 412 height 64
click at [85, 351] on textarea "This event is our annual Mentor Program Kickoff where our newest education majo…" at bounding box center [291, 340] width 412 height 64
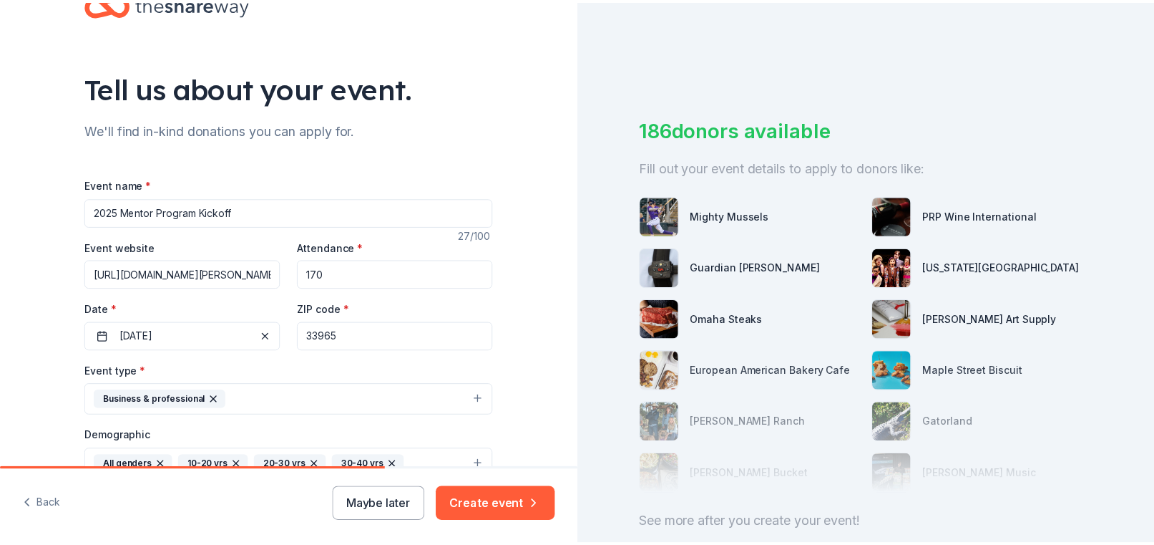
scroll to position [72, 0]
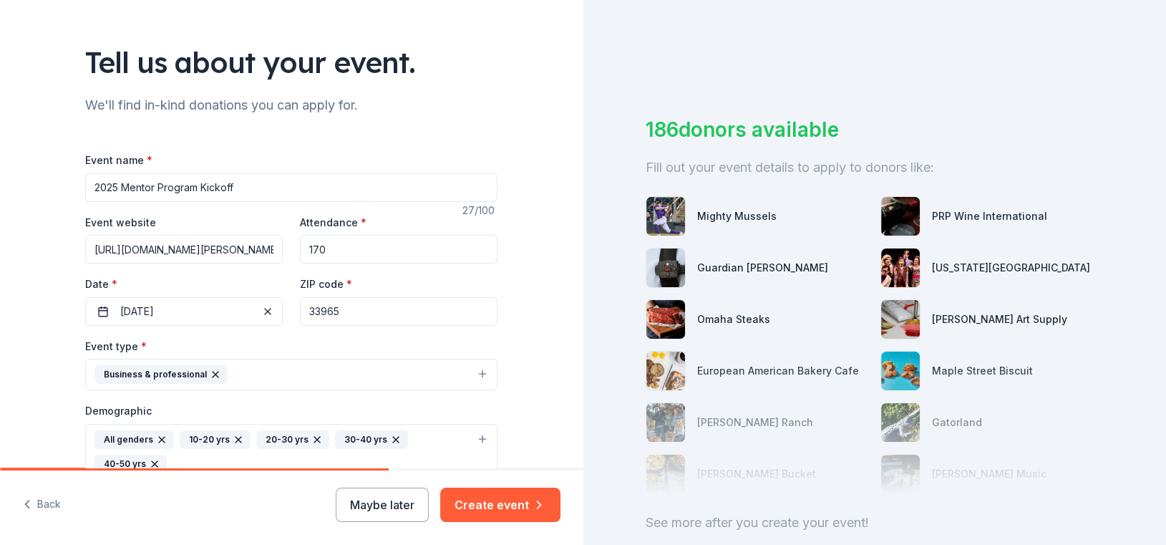
type textarea "This event is our annual Mentor Program Kickoff where our newest education majo…"
click at [522, 507] on button "Create event" at bounding box center [500, 504] width 120 height 34
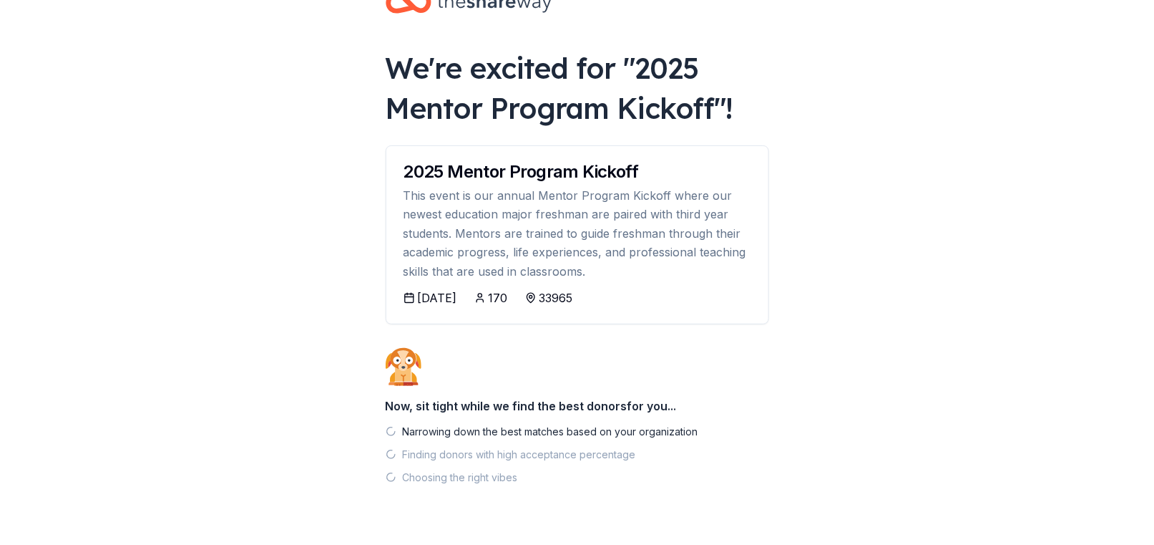
scroll to position [79, 0]
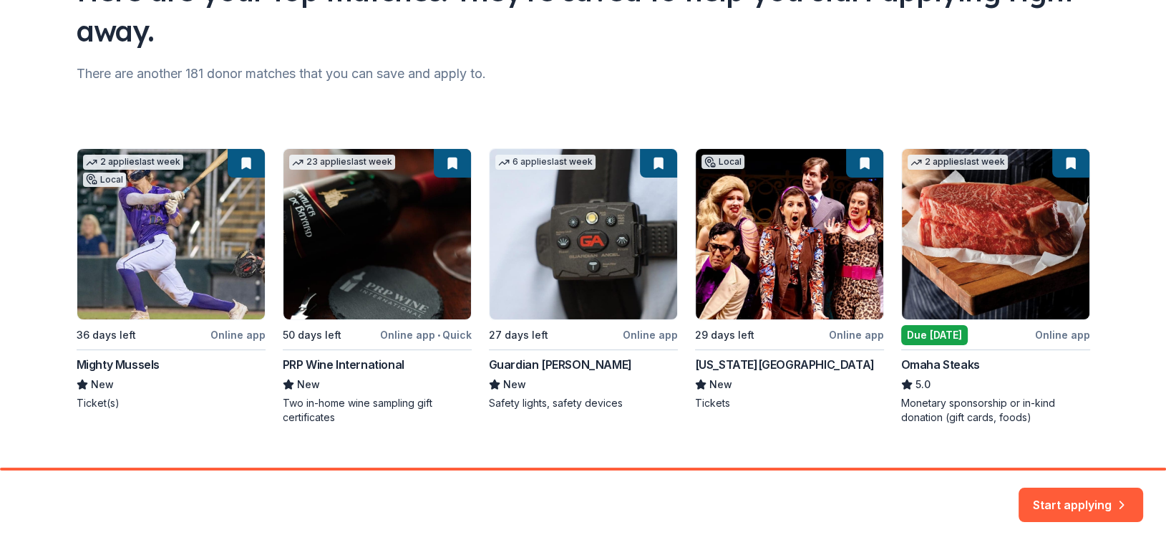
scroll to position [168, 0]
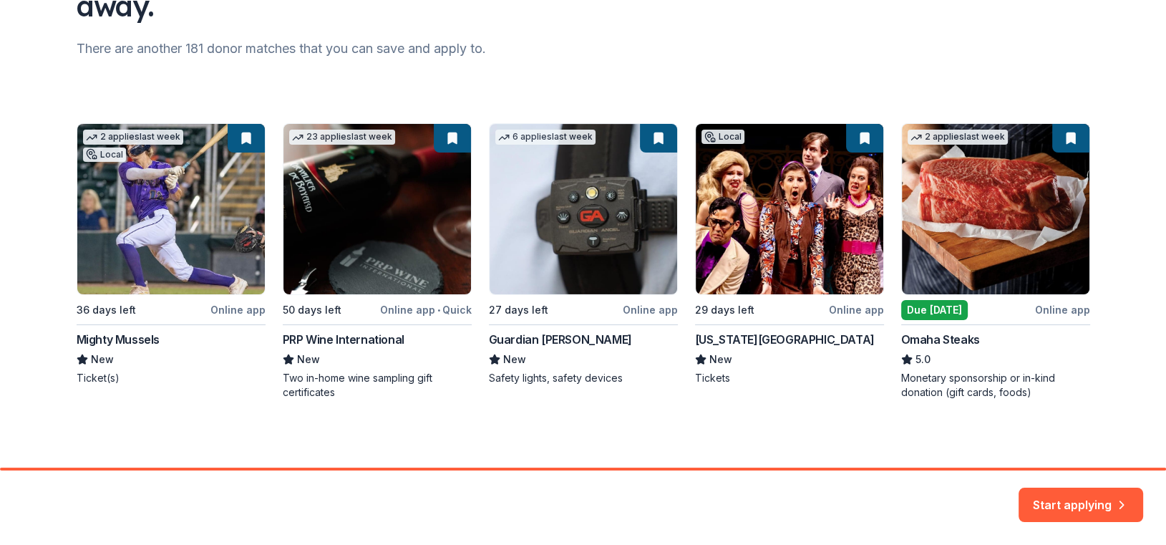
click at [920, 309] on div "2 applies last week Local 36 days left Online app Mighty Mussels New Ticket(s) …" at bounding box center [583, 261] width 1013 height 276
click at [986, 228] on div "2 applies last week Local 36 days left Online app Mighty Mussels New Ticket(s) …" at bounding box center [583, 261] width 1013 height 276
click at [1057, 311] on div "2 applies last week Local 36 days left Online app Mighty Mussels New Ticket(s) …" at bounding box center [583, 261] width 1013 height 276
click at [1065, 137] on div "2 applies last week Local 36 days left Online app Mighty Mussels New Ticket(s) …" at bounding box center [583, 261] width 1013 height 276
click at [1041, 183] on div "2 applies last week Local 36 days left Online app Mighty Mussels New Ticket(s) …" at bounding box center [583, 261] width 1013 height 276
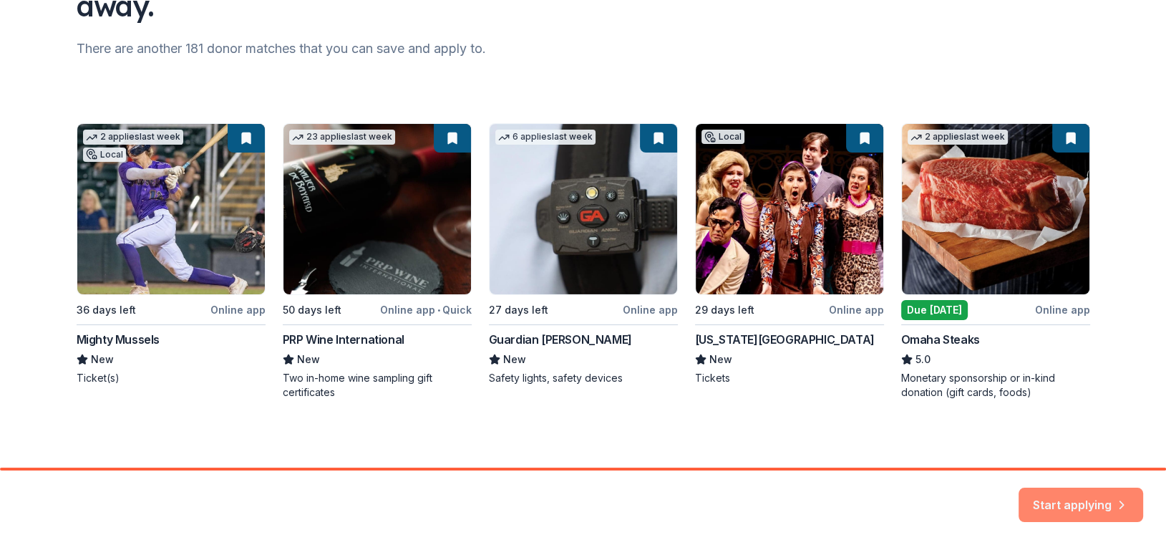
click at [1046, 496] on button "Start applying" at bounding box center [1081, 496] width 125 height 34
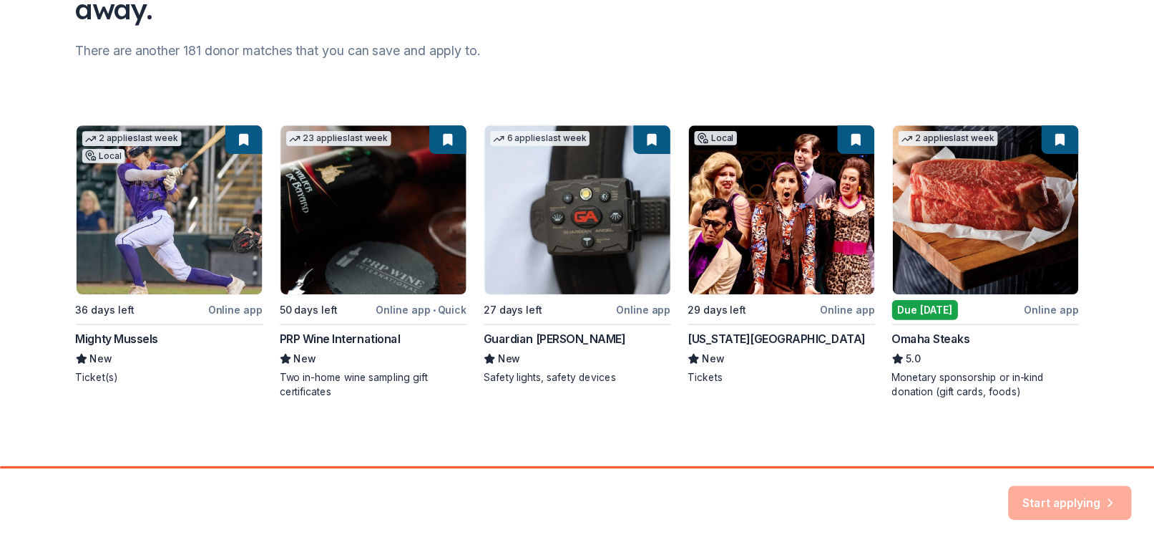
scroll to position [95, 0]
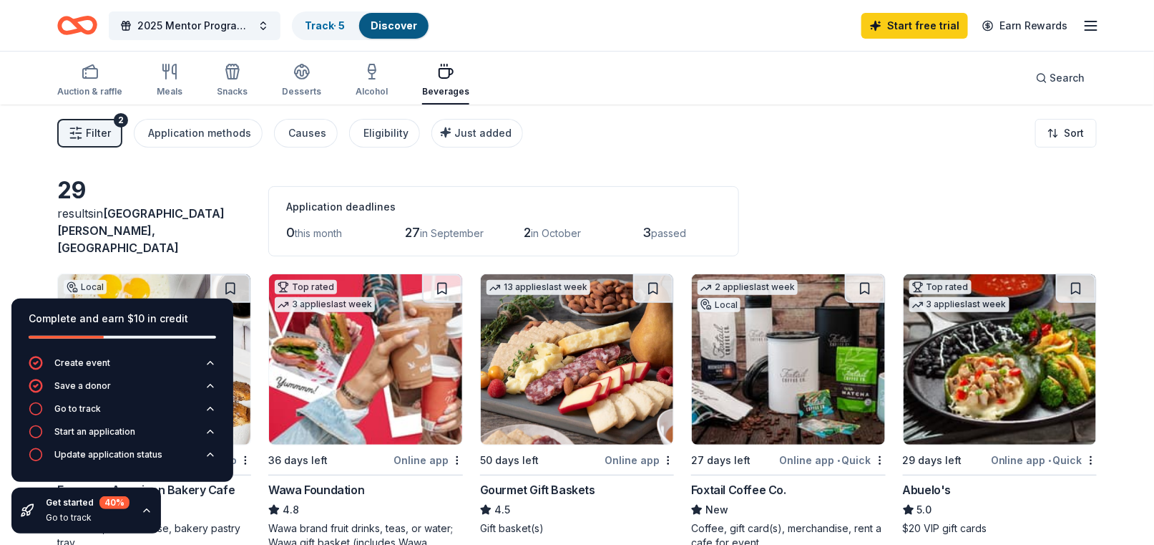
click at [145, 507] on icon "button" at bounding box center [146, 510] width 11 height 11
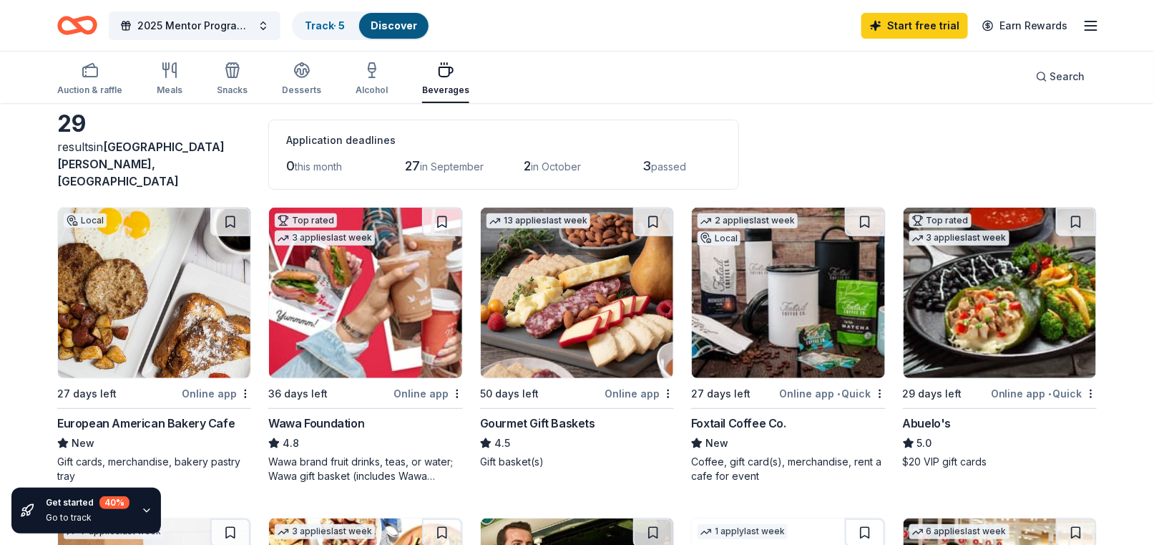
scroll to position [143, 0]
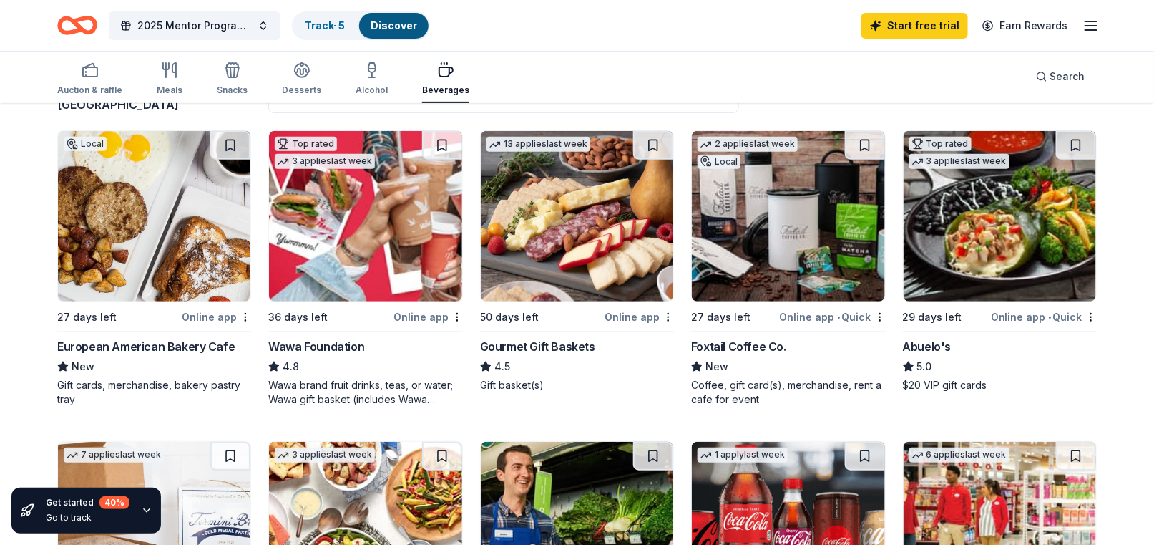
click at [99, 235] on img at bounding box center [154, 216] width 193 height 170
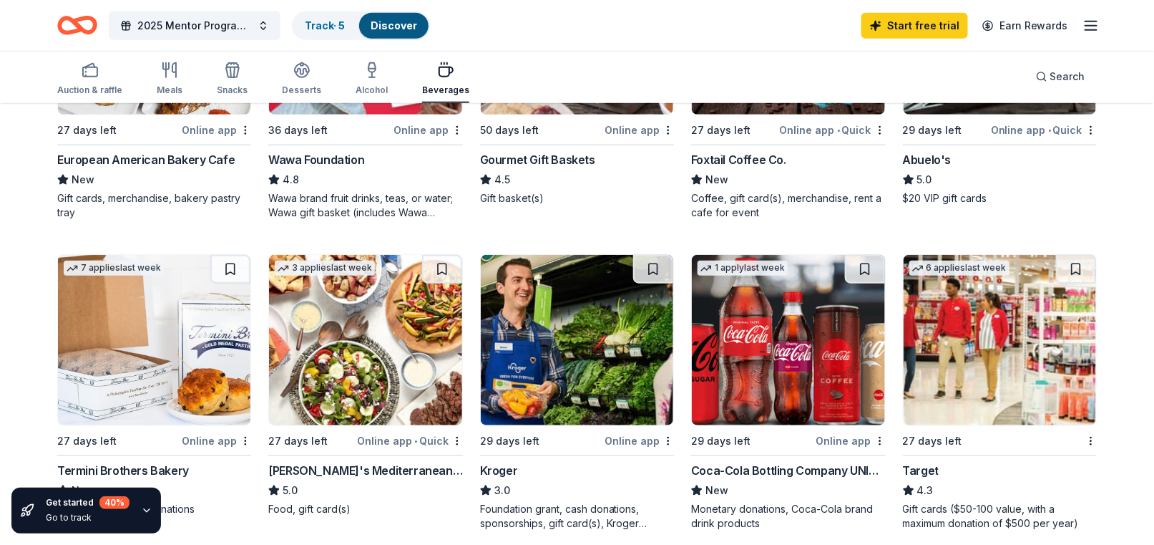
scroll to position [358, 0]
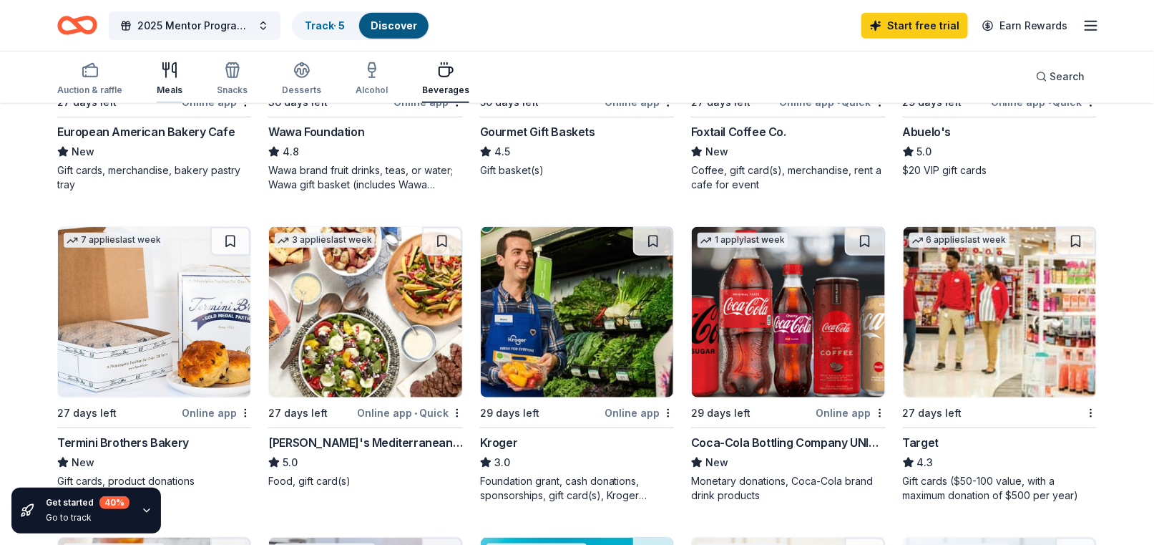
click at [162, 71] on icon "button" at bounding box center [169, 70] width 17 height 17
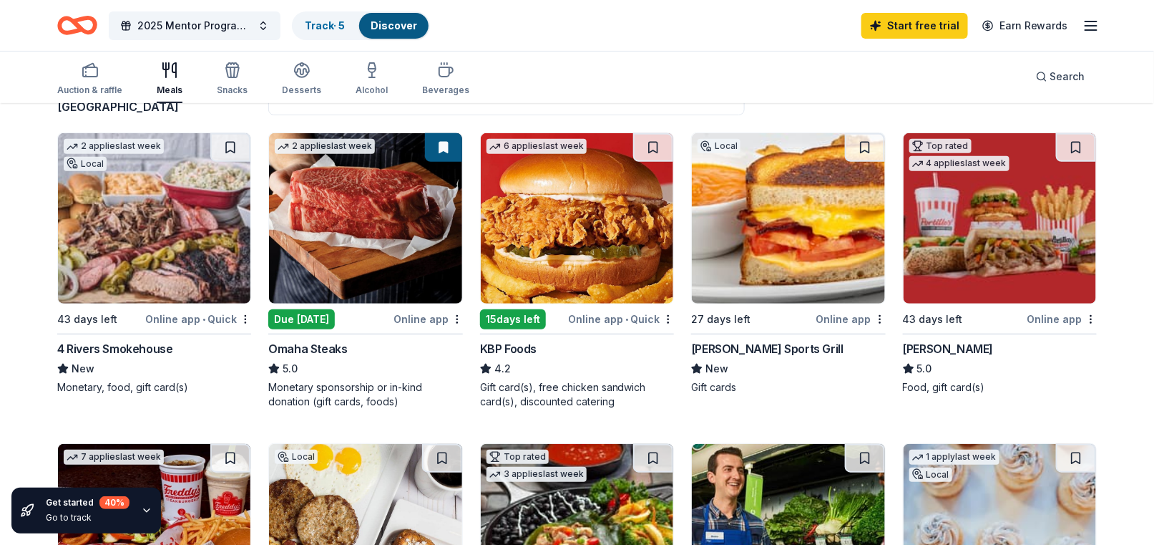
scroll to position [143, 0]
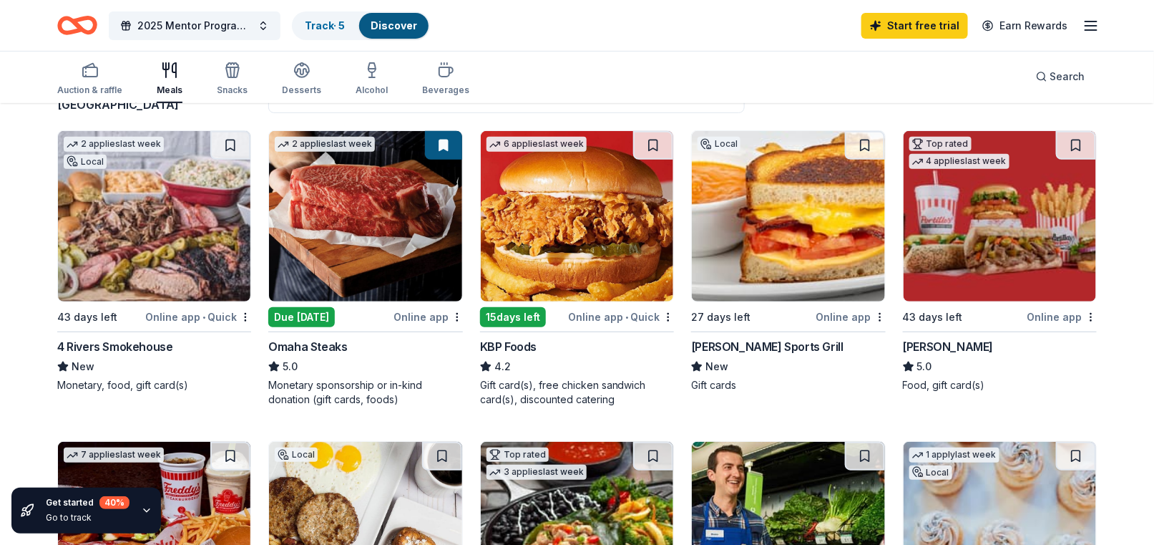
click at [759, 338] on div "[PERSON_NAME] Sports Grill" at bounding box center [767, 346] width 152 height 17
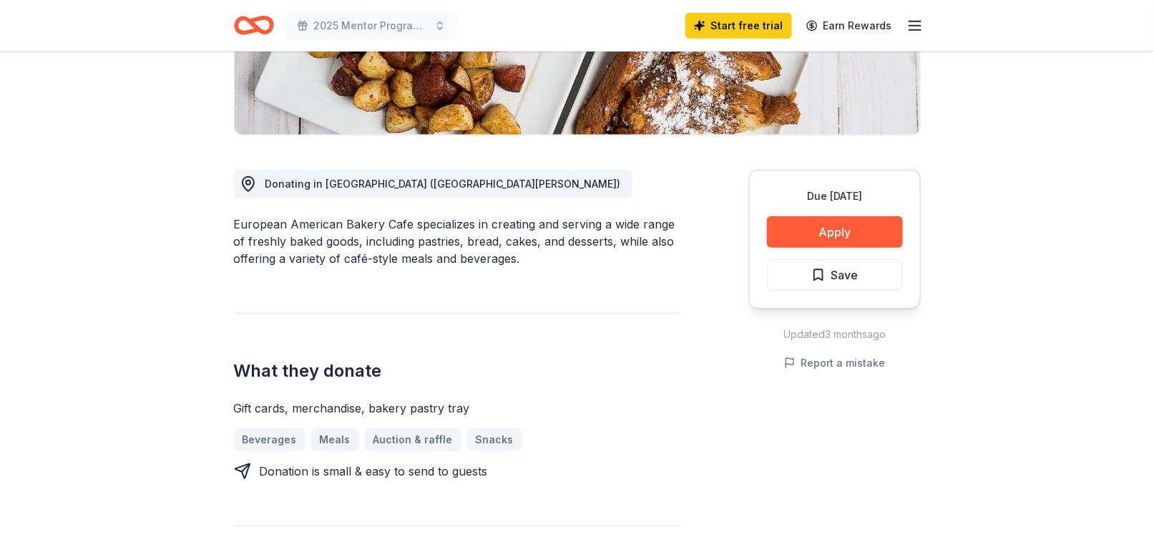
scroll to position [358, 0]
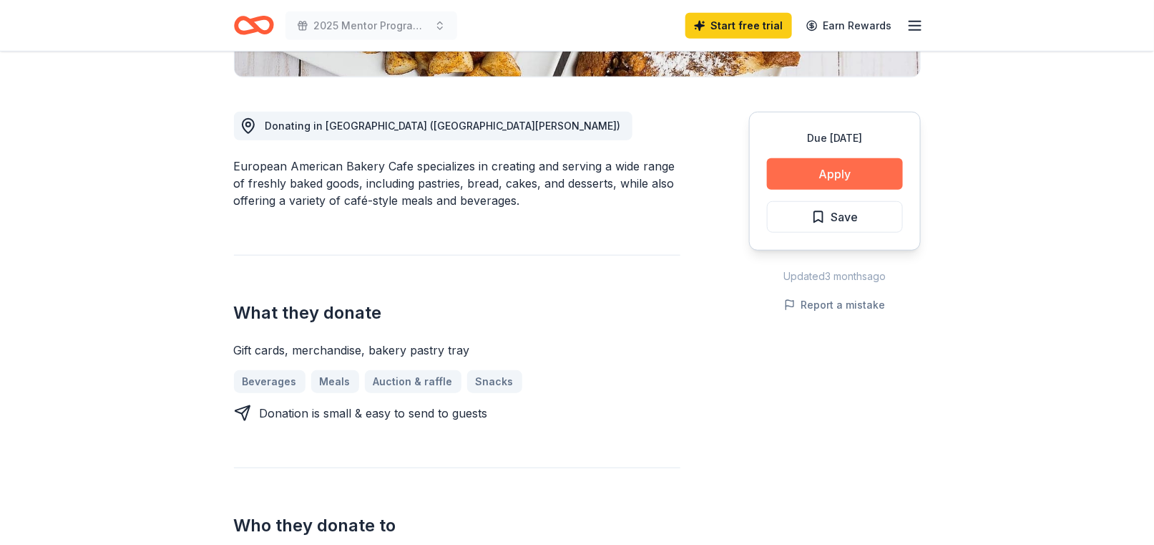
click at [799, 167] on button "Apply" at bounding box center [835, 173] width 136 height 31
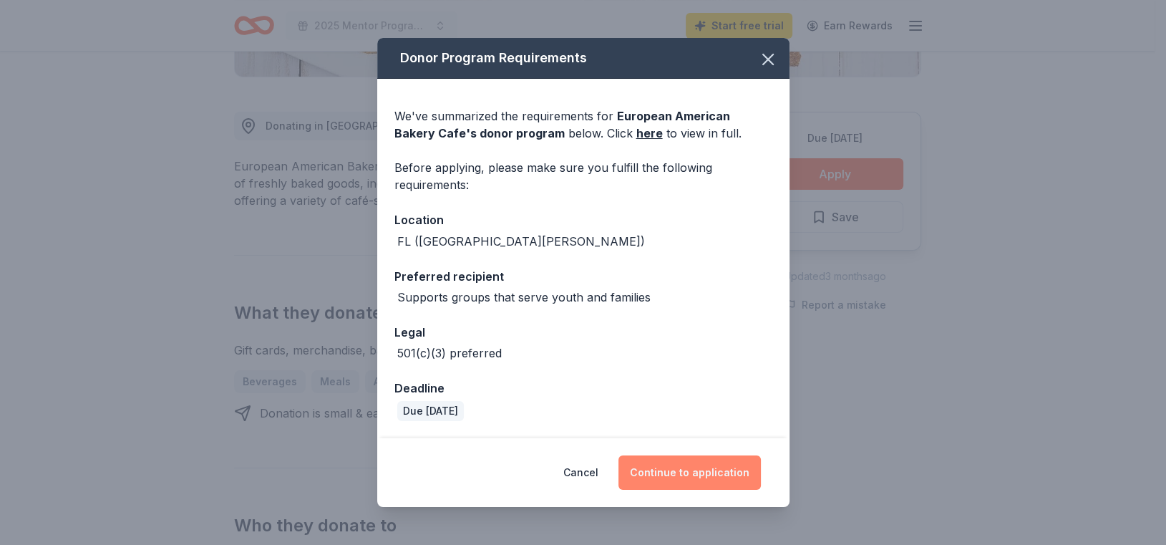
click at [696, 477] on button "Continue to application" at bounding box center [689, 472] width 142 height 34
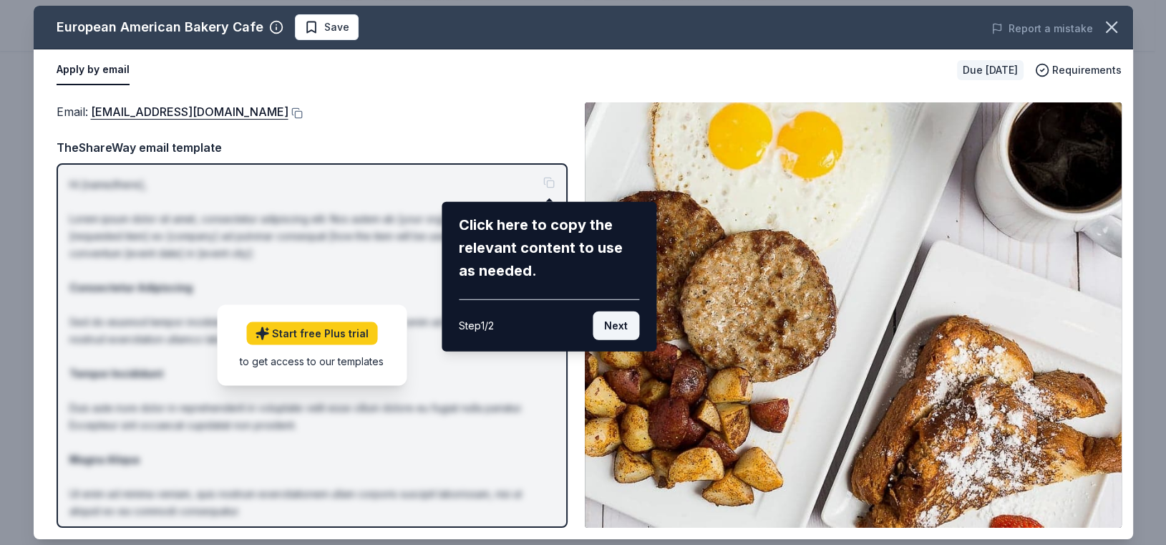
click at [613, 326] on button "Next" at bounding box center [616, 325] width 47 height 29
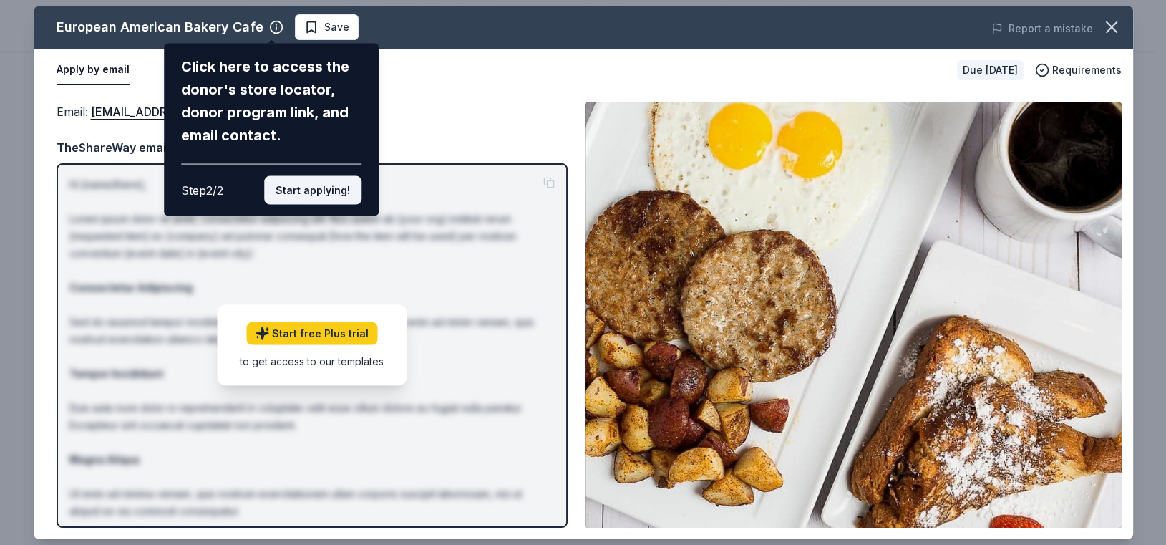
click at [338, 176] on button "Start applying!" at bounding box center [312, 190] width 97 height 29
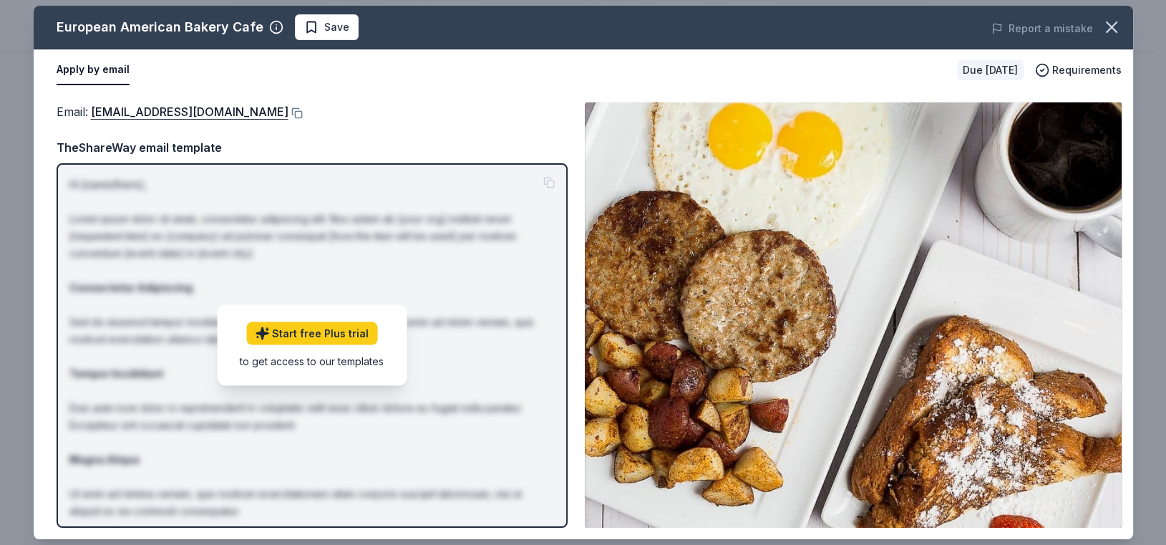
click at [64, 67] on button "Apply by email" at bounding box center [93, 70] width 73 height 30
click at [1089, 74] on span "Requirements" at bounding box center [1086, 70] width 69 height 17
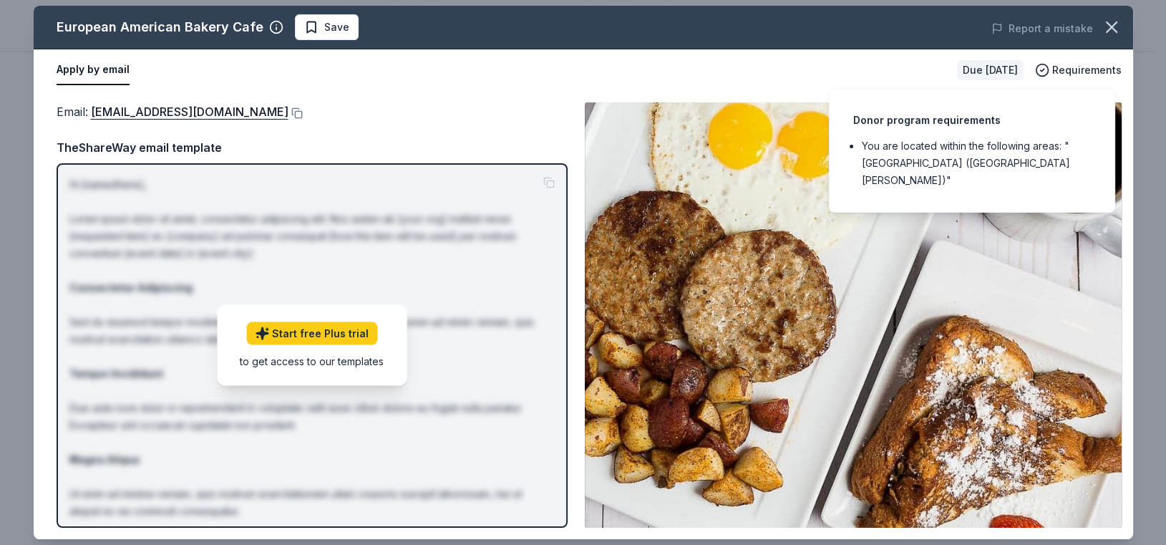
click at [653, 61] on div "Apply by email" at bounding box center [501, 70] width 889 height 30
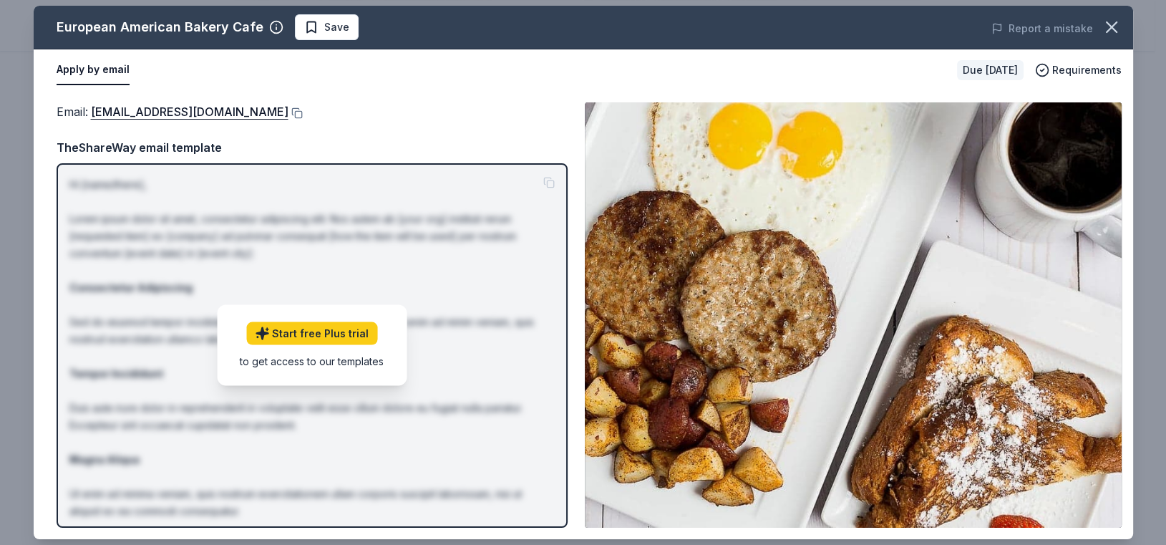
click at [228, 26] on div "European American Bakery Cafe" at bounding box center [160, 27] width 207 height 23
drag, startPoint x: 254, startPoint y: 25, endPoint x: 44, endPoint y: 21, distance: 210.5
click at [44, 23] on div "European American Bakery Cafe Save" at bounding box center [364, 27] width 660 height 26
drag, startPoint x: 143, startPoint y: 27, endPoint x: 335, endPoint y: 2, distance: 193.4
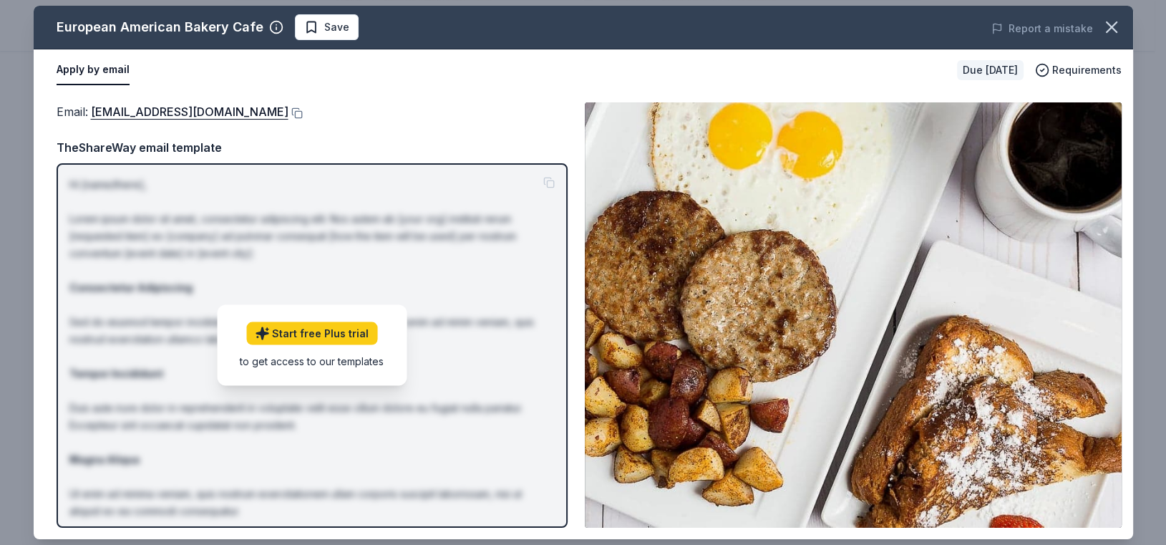
click at [262, 21] on div "European American Bakery Cafe Save" at bounding box center [364, 27] width 660 height 26
click at [1113, 30] on icon "button" at bounding box center [1112, 27] width 20 height 20
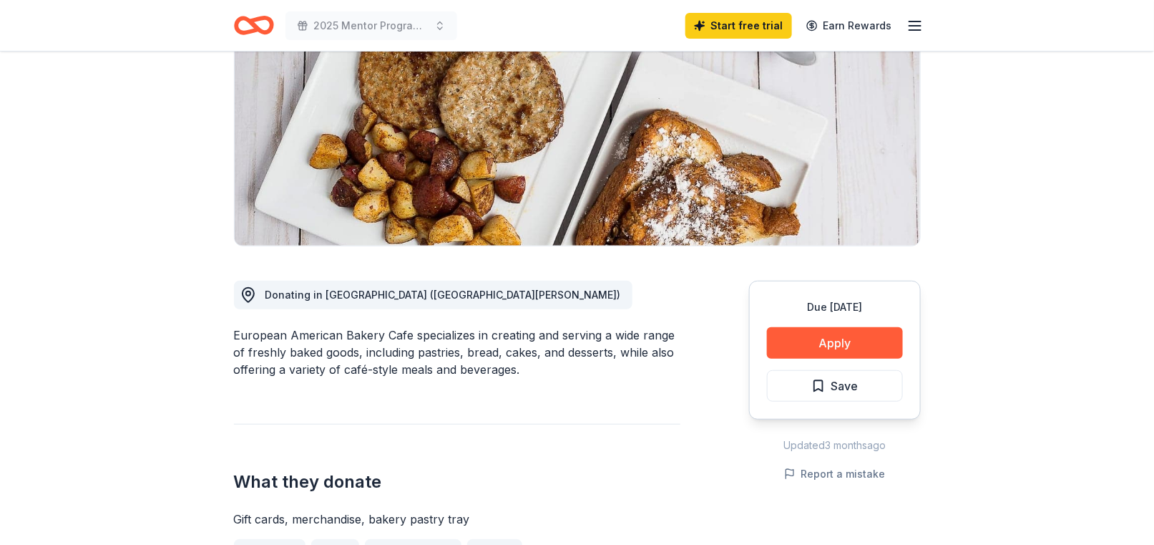
scroll to position [0, 0]
